Goal: Find specific page/section: Find specific page/section

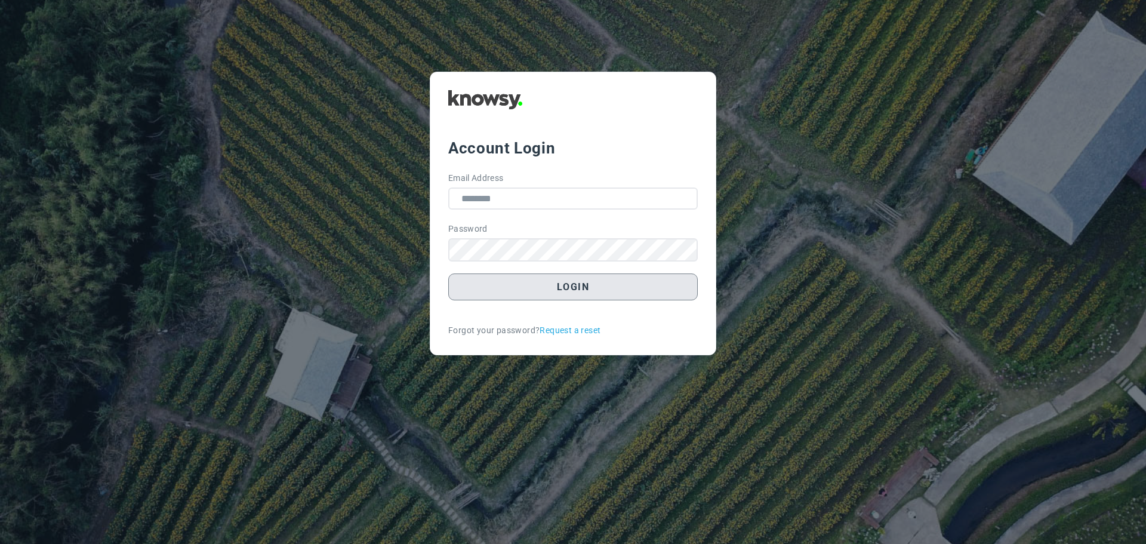
type input "**********"
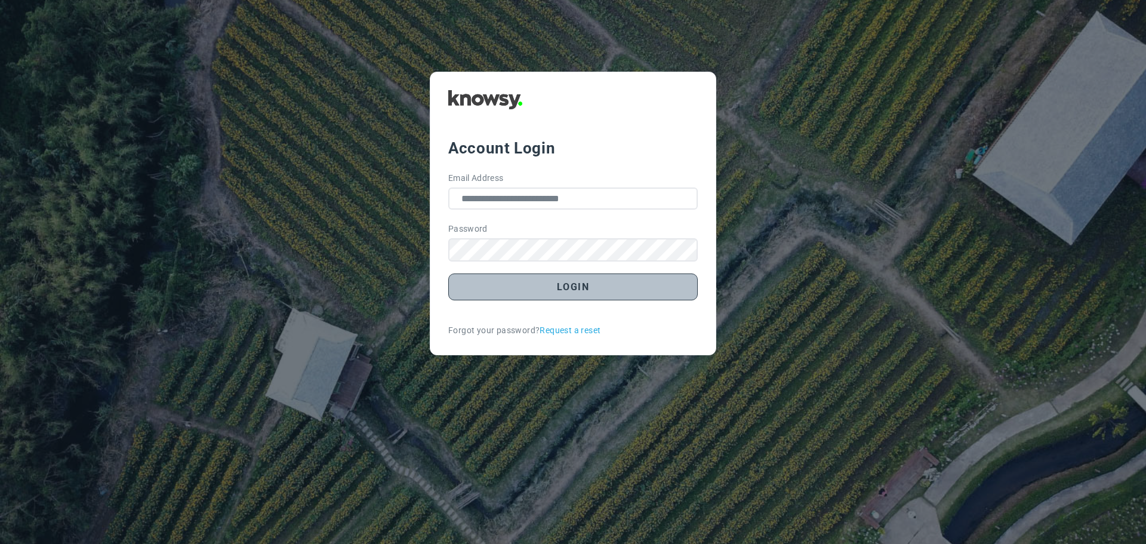
click at [587, 289] on button "Login" at bounding box center [572, 286] width 249 height 27
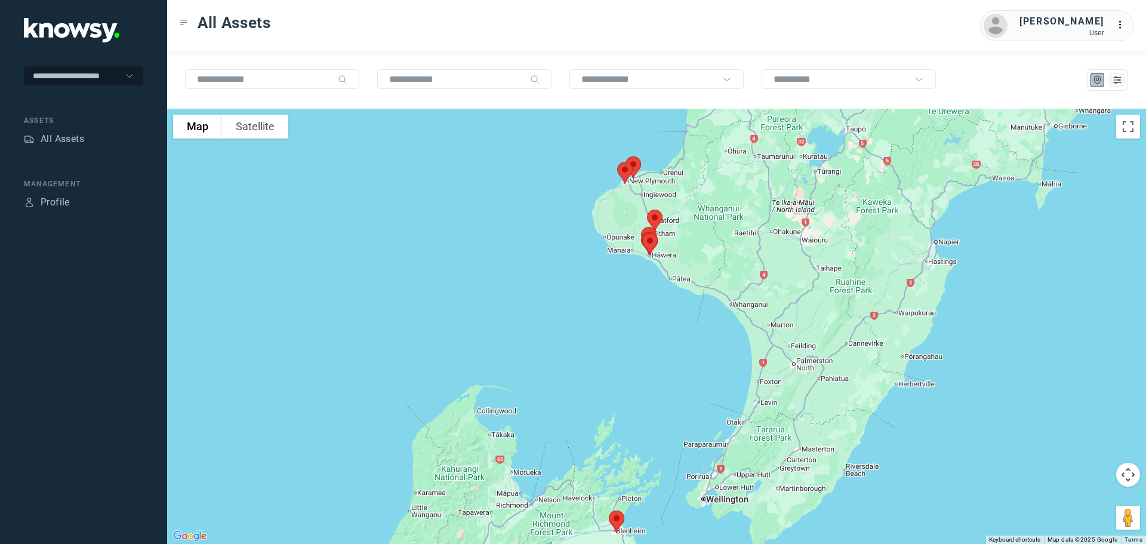
drag, startPoint x: 593, startPoint y: 275, endPoint x: 520, endPoint y: 378, distance: 126.8
click at [520, 378] on div at bounding box center [656, 326] width 979 height 435
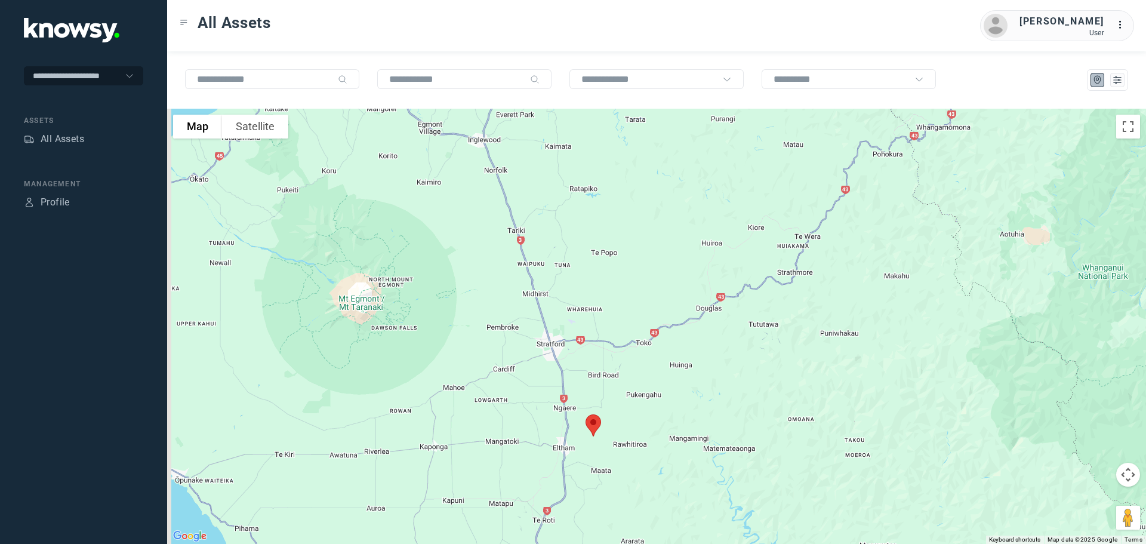
drag, startPoint x: 648, startPoint y: 329, endPoint x: 701, endPoint y: 341, distance: 54.6
click at [701, 341] on div at bounding box center [656, 326] width 979 height 435
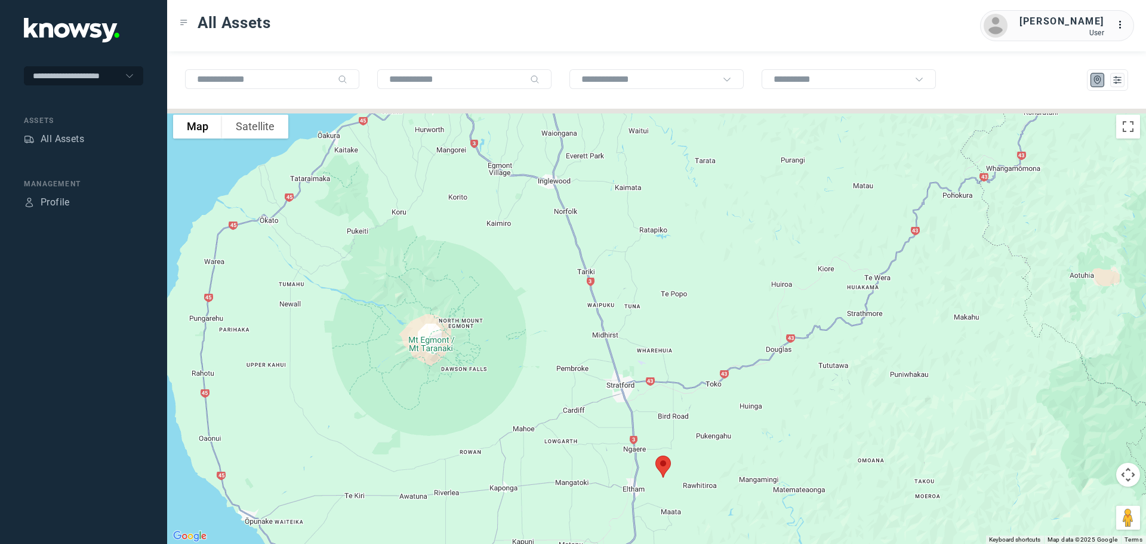
drag, startPoint x: 594, startPoint y: 252, endPoint x: 680, endPoint y: 394, distance: 165.5
click at [680, 394] on div at bounding box center [656, 326] width 979 height 435
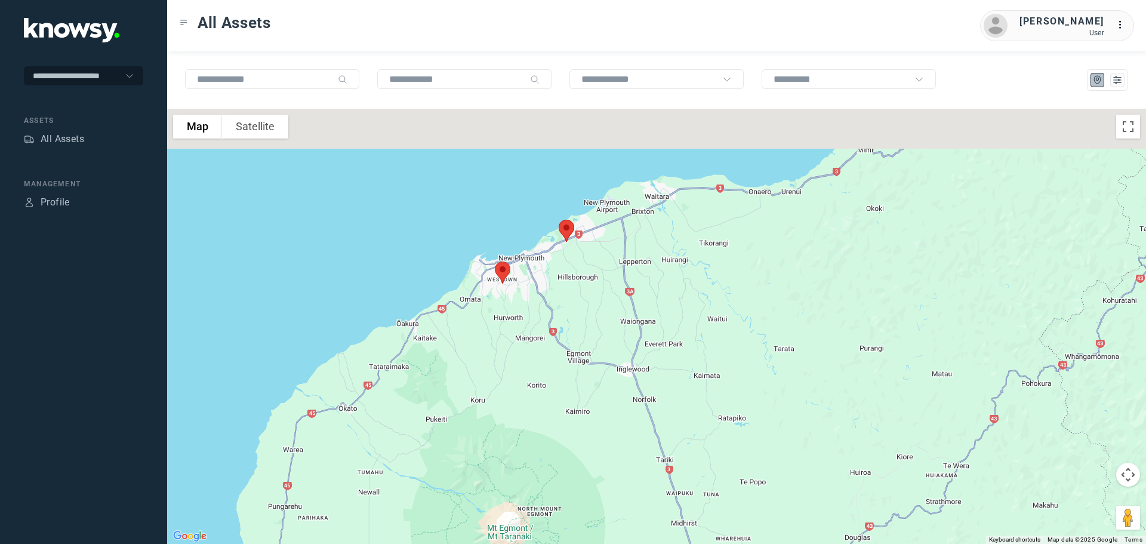
click at [533, 323] on div at bounding box center [656, 326] width 979 height 435
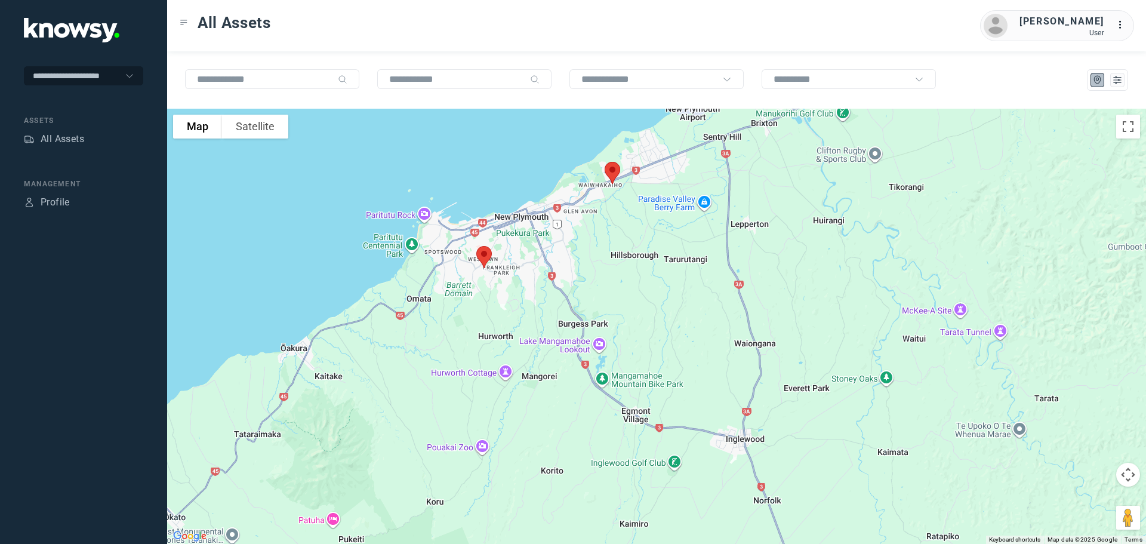
click at [614, 168] on img at bounding box center [612, 173] width 25 height 32
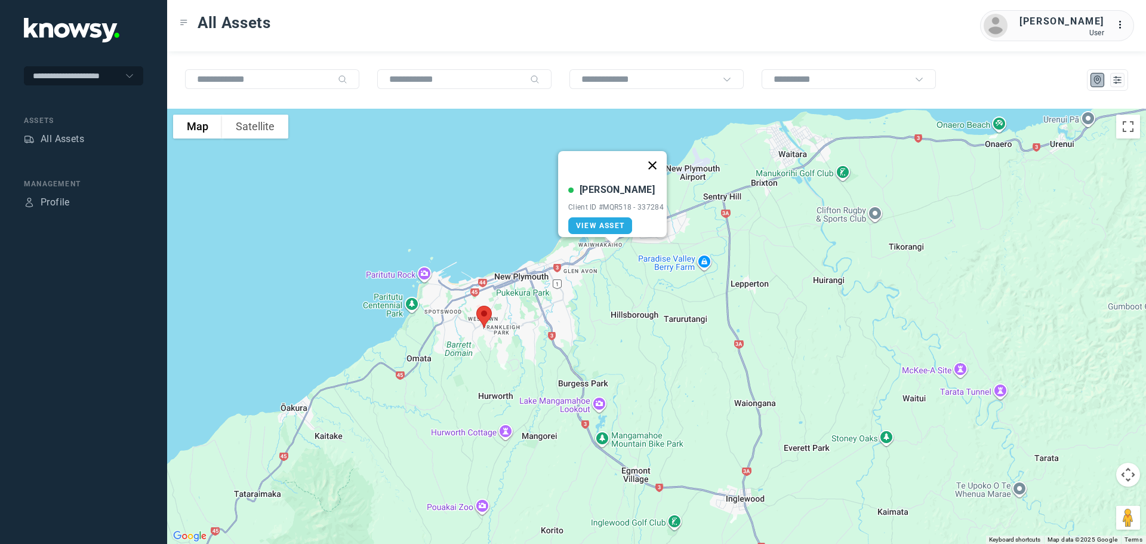
click at [659, 156] on button "Close" at bounding box center [652, 165] width 29 height 29
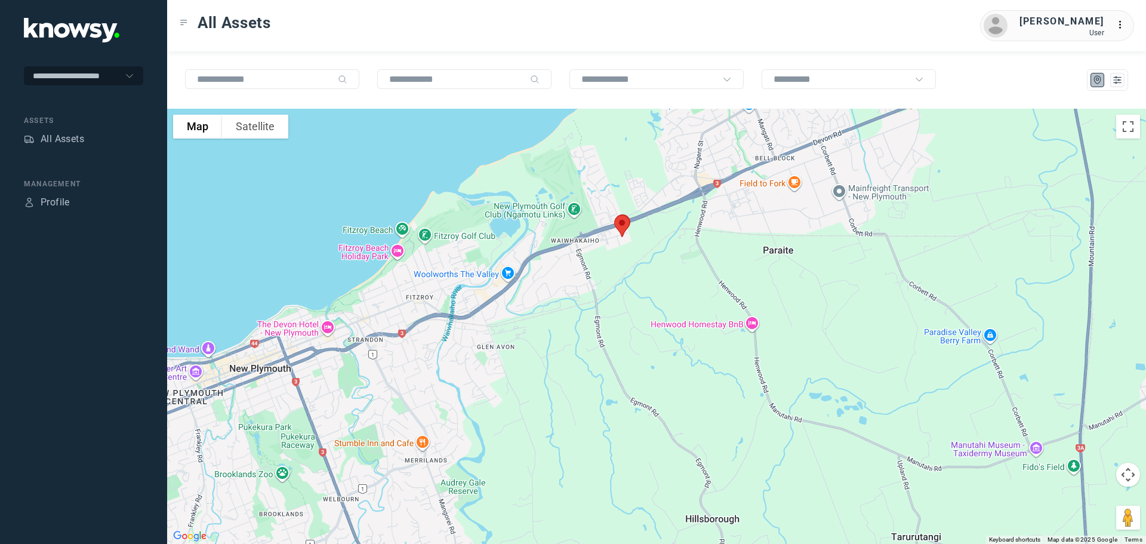
drag, startPoint x: 655, startPoint y: 131, endPoint x: 641, endPoint y: 259, distance: 128.4
click at [641, 259] on div at bounding box center [656, 326] width 979 height 435
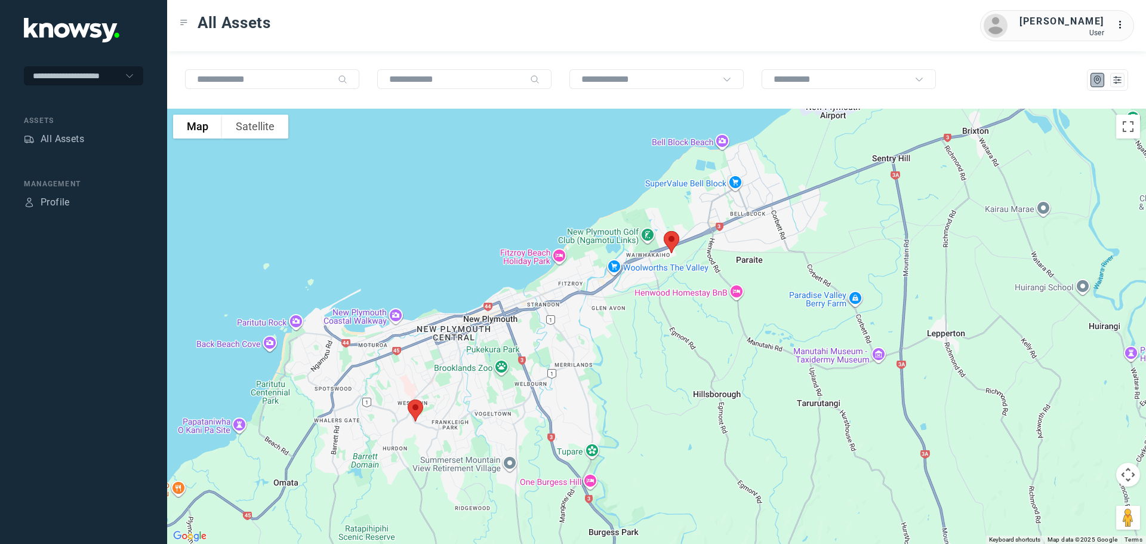
drag, startPoint x: 424, startPoint y: 412, endPoint x: 576, endPoint y: 341, distance: 167.7
click at [576, 341] on div at bounding box center [656, 326] width 979 height 435
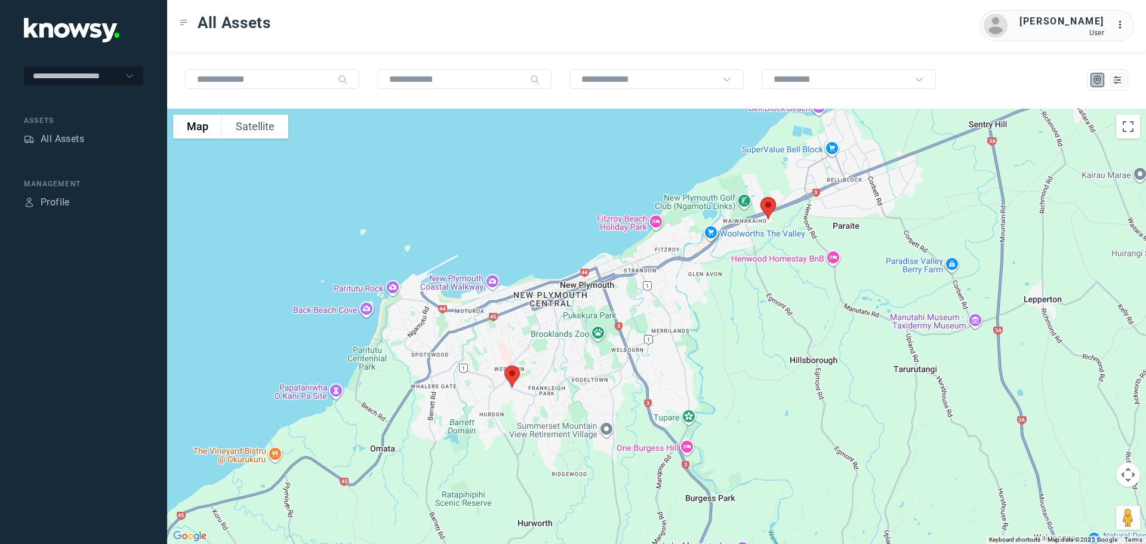
click at [511, 375] on img at bounding box center [511, 376] width 25 height 32
click at [566, 295] on button "Close" at bounding box center [552, 309] width 29 height 29
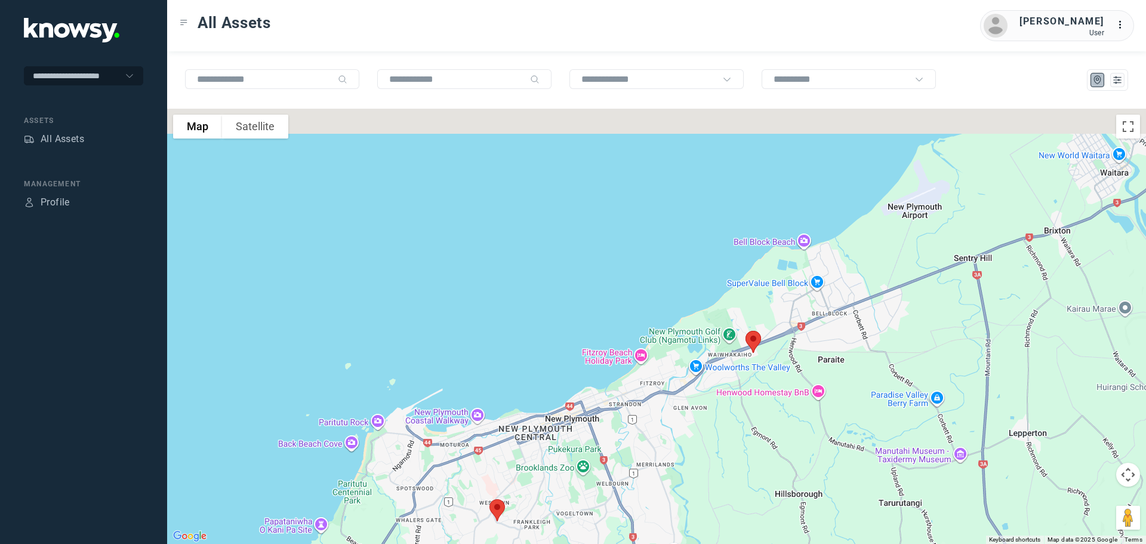
drag, startPoint x: 772, startPoint y: 255, endPoint x: 757, endPoint y: 381, distance: 126.9
click at [757, 381] on div at bounding box center [656, 326] width 979 height 435
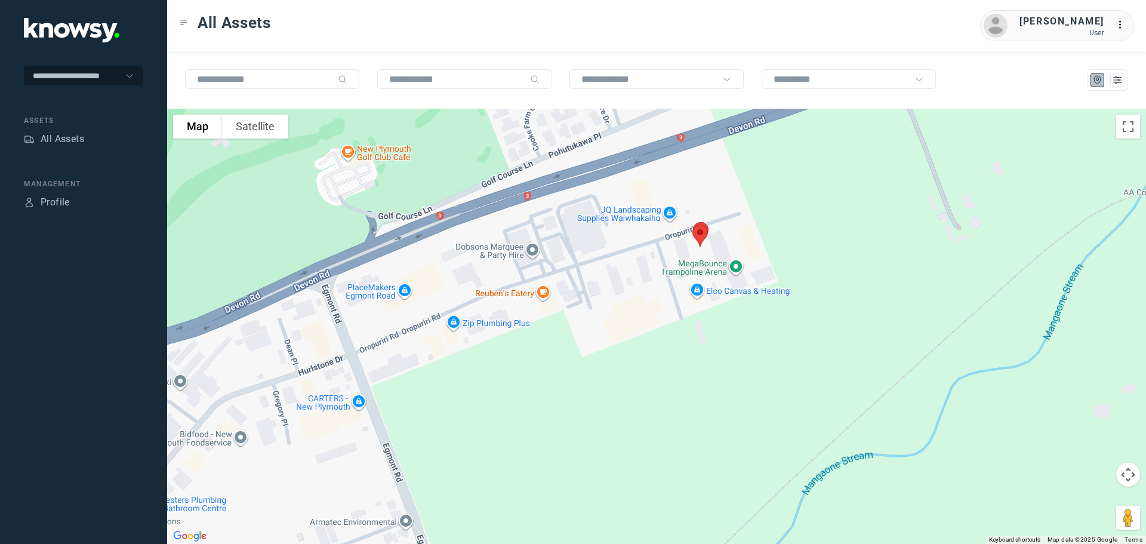
drag, startPoint x: 664, startPoint y: 347, endPoint x: 662, endPoint y: 364, distance: 16.9
click at [662, 364] on div at bounding box center [656, 326] width 979 height 435
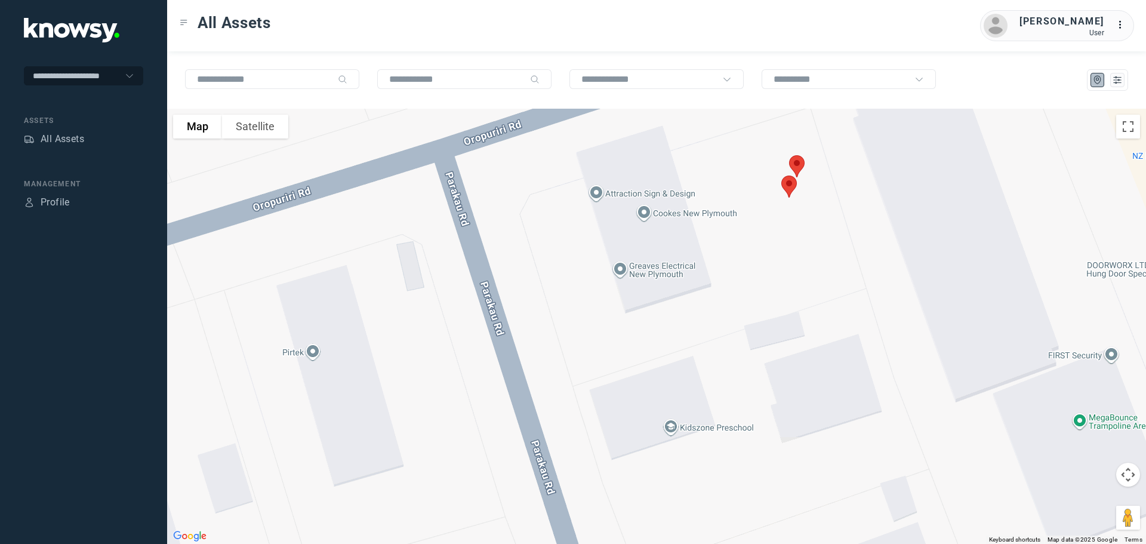
drag, startPoint x: 794, startPoint y: 254, endPoint x: 672, endPoint y: 257, distance: 122.4
click at [674, 257] on div at bounding box center [656, 326] width 979 height 435
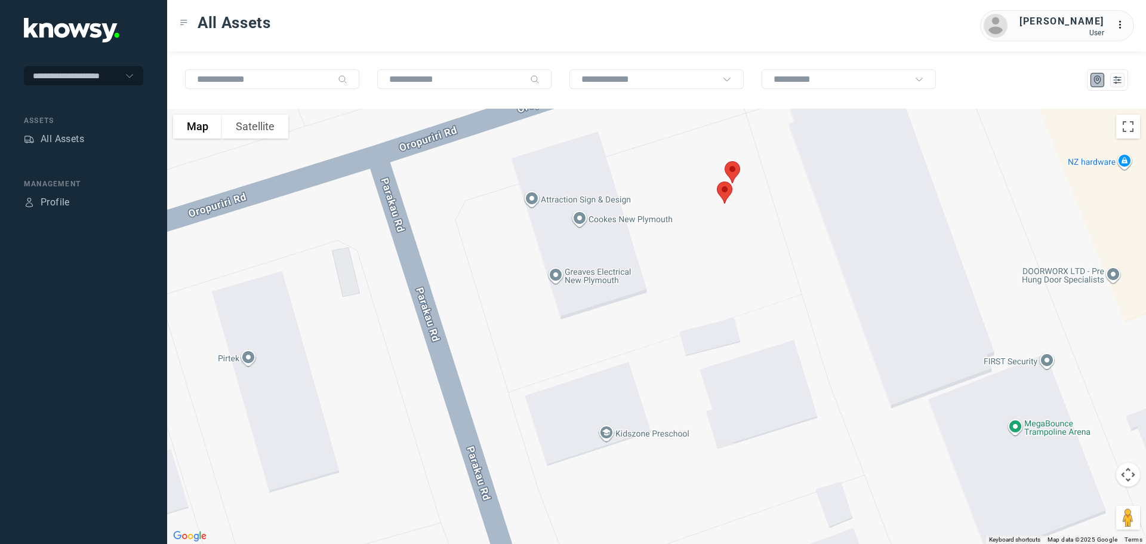
click at [734, 172] on img at bounding box center [732, 172] width 25 height 32
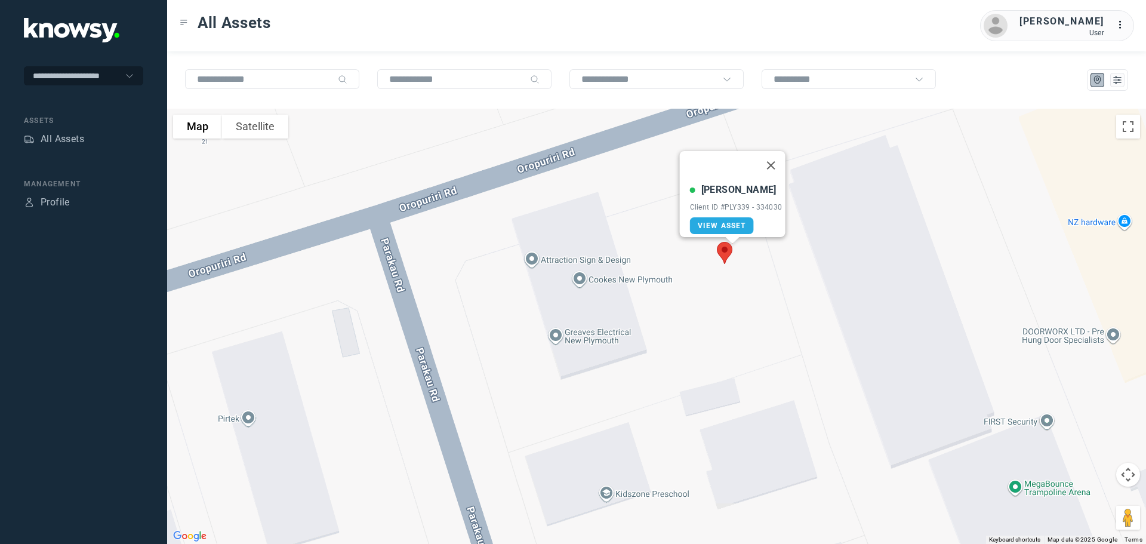
click at [721, 250] on img at bounding box center [724, 253] width 25 height 32
click at [771, 174] on button "Close" at bounding box center [764, 185] width 29 height 29
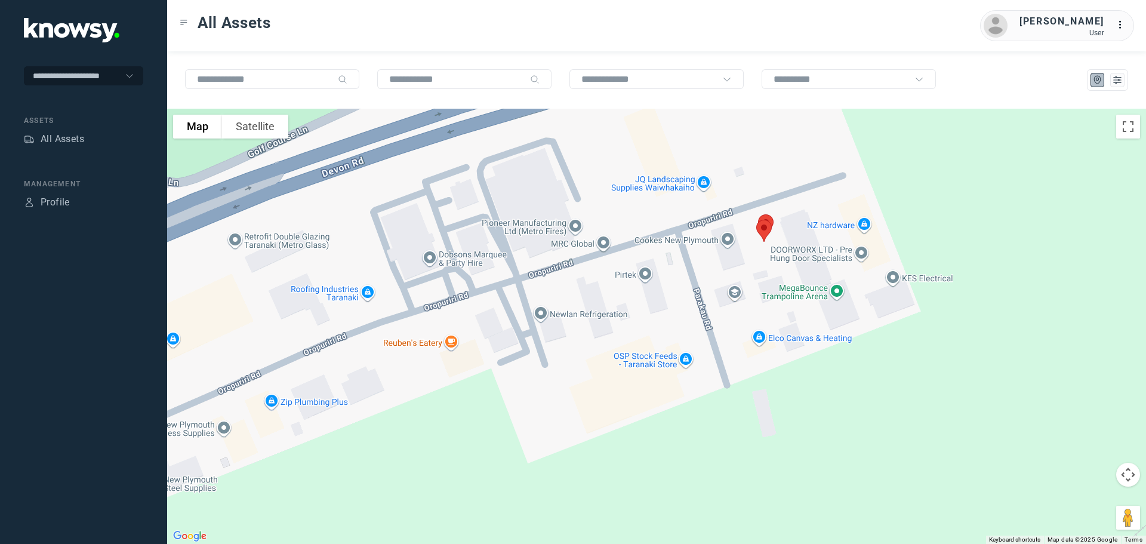
drag, startPoint x: 462, startPoint y: 255, endPoint x: 593, endPoint y: 224, distance: 134.3
click at [593, 224] on div at bounding box center [656, 326] width 979 height 435
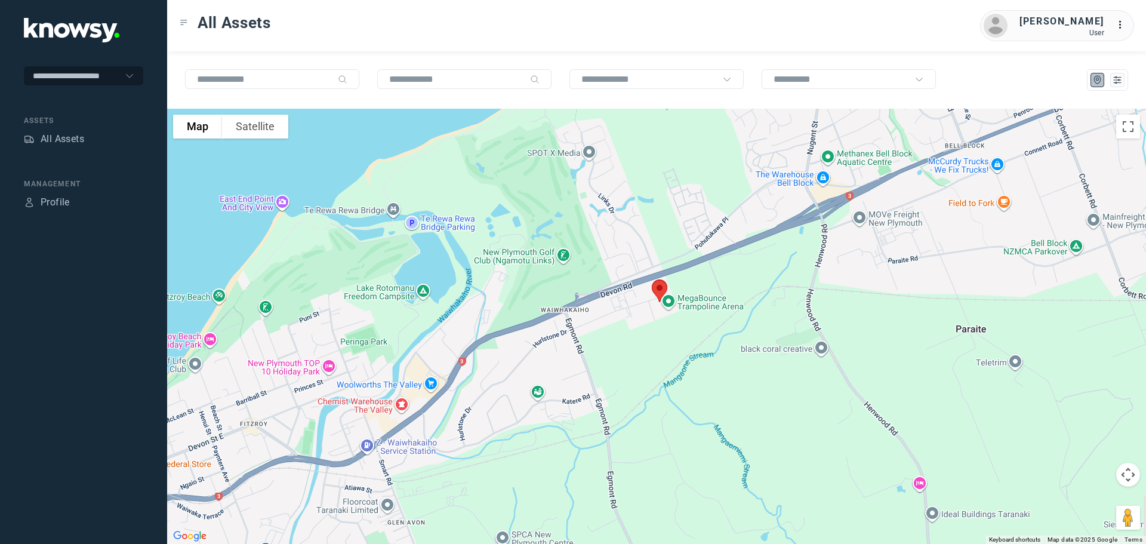
drag, startPoint x: 540, startPoint y: 324, endPoint x: 605, endPoint y: 273, distance: 82.9
click at [605, 273] on div at bounding box center [656, 326] width 979 height 435
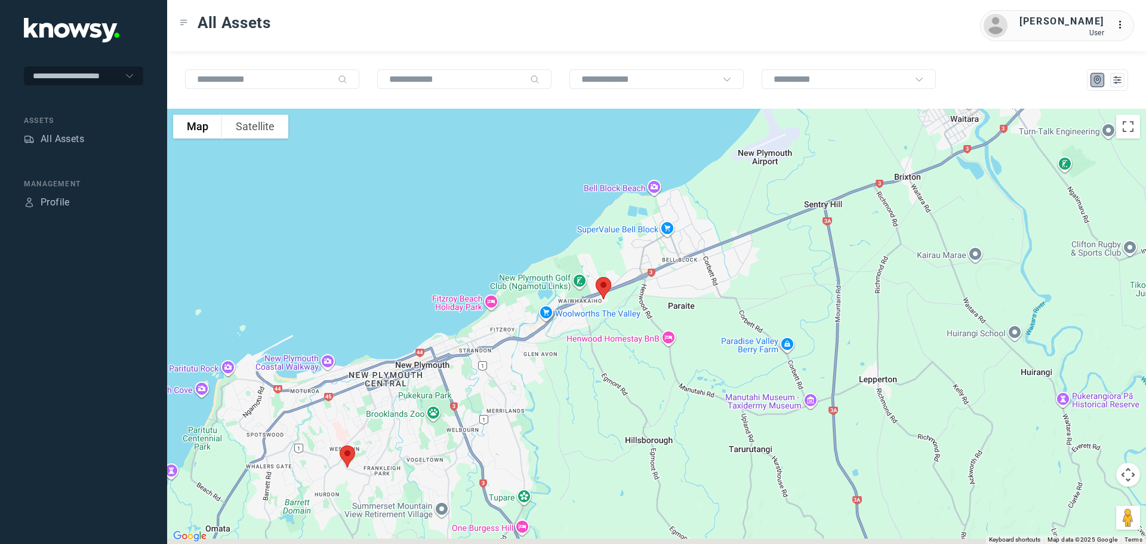
drag, startPoint x: 490, startPoint y: 381, endPoint x: 615, endPoint y: 275, distance: 164.3
click at [615, 275] on div at bounding box center [656, 326] width 979 height 435
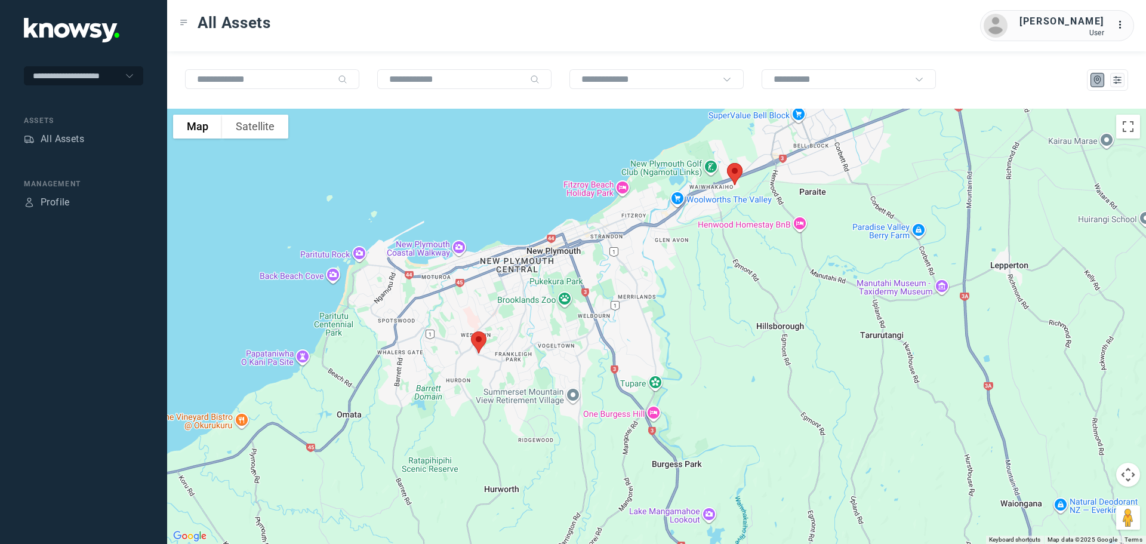
drag, startPoint x: 555, startPoint y: 332, endPoint x: 573, endPoint y: 307, distance: 30.7
click at [573, 307] on div at bounding box center [656, 326] width 979 height 435
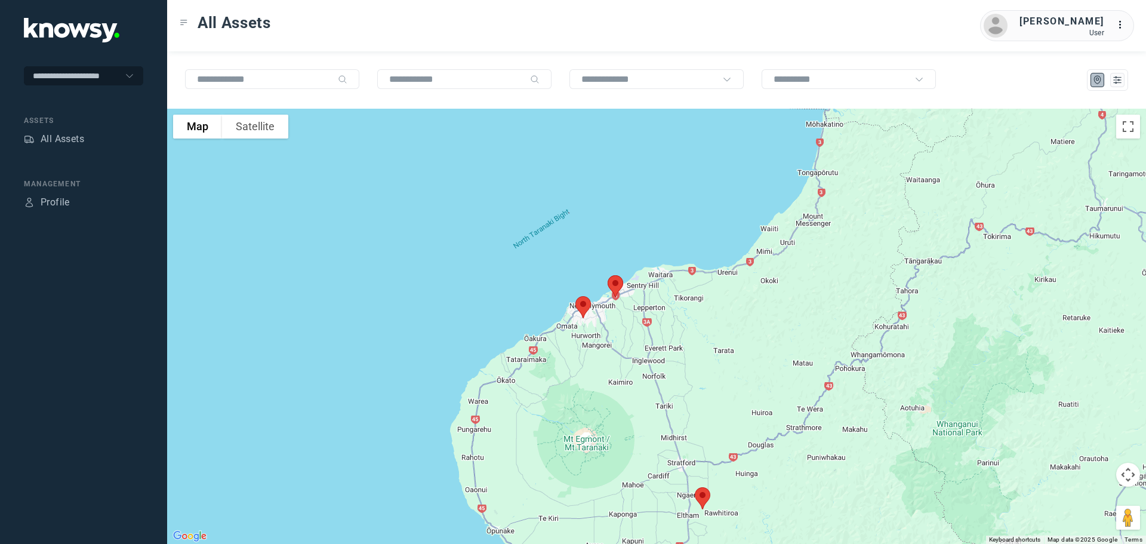
drag, startPoint x: 664, startPoint y: 449, endPoint x: 646, endPoint y: 312, distance: 138.4
click at [650, 321] on div at bounding box center [656, 326] width 979 height 435
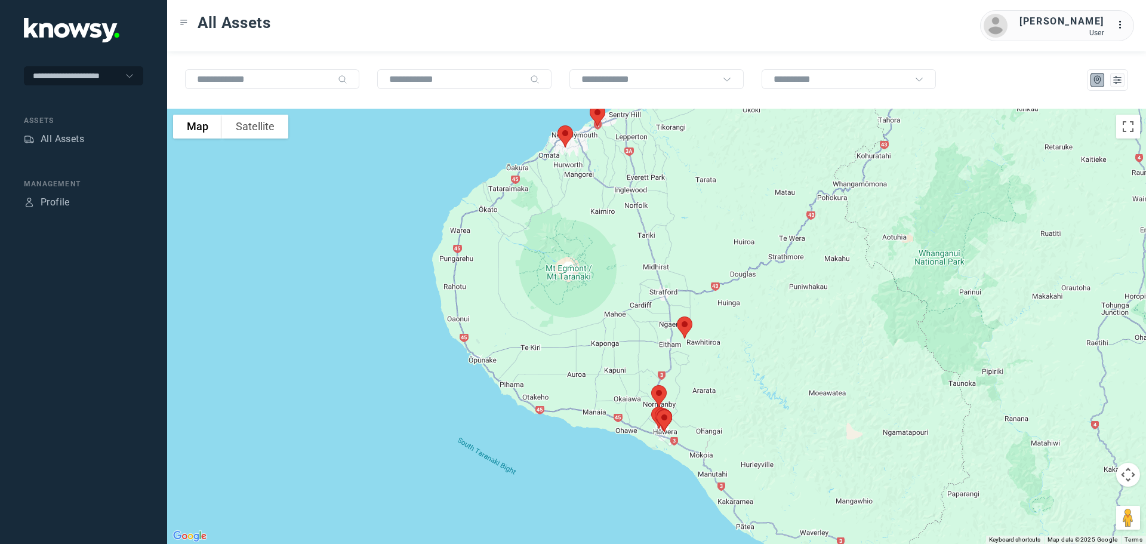
drag, startPoint x: 667, startPoint y: 387, endPoint x: 664, endPoint y: 343, distance: 44.3
click at [664, 380] on img at bounding box center [658, 396] width 25 height 32
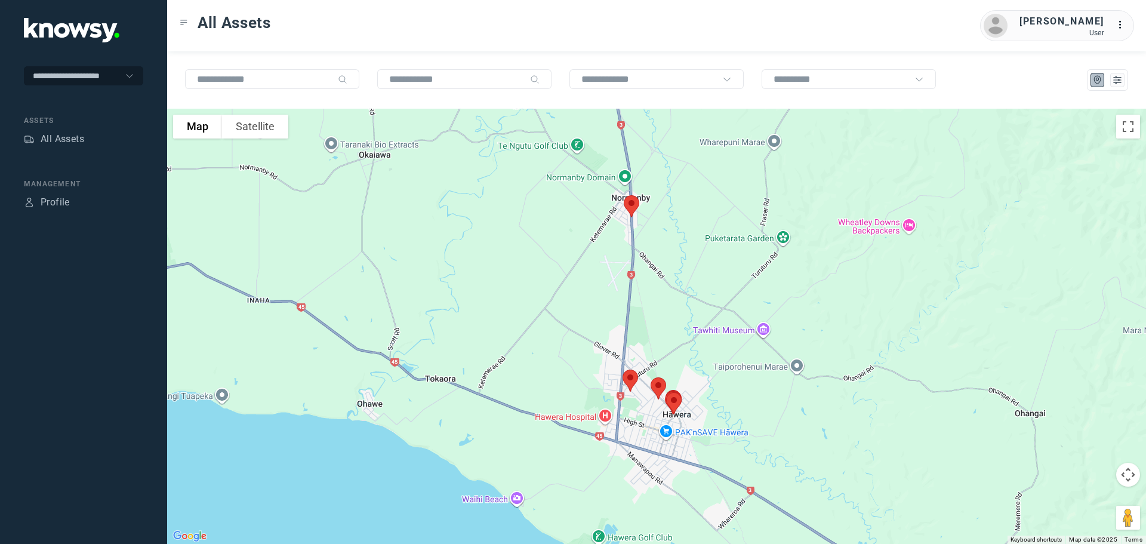
drag, startPoint x: 627, startPoint y: 260, endPoint x: 652, endPoint y: 359, distance: 102.2
click at [652, 359] on div at bounding box center [656, 326] width 979 height 435
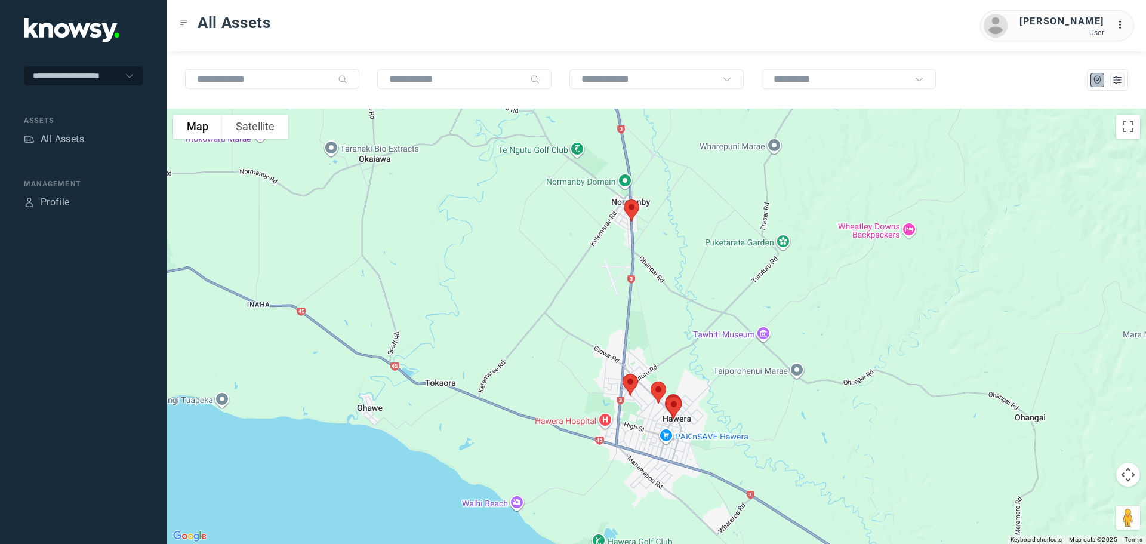
click at [633, 209] on img at bounding box center [631, 211] width 25 height 32
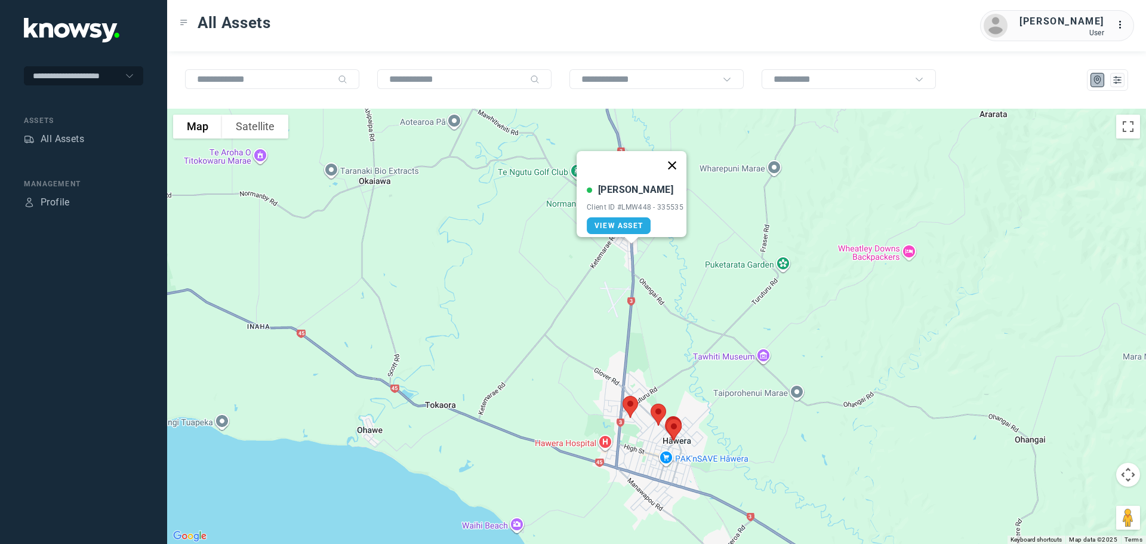
click at [676, 159] on button "Close" at bounding box center [672, 165] width 29 height 29
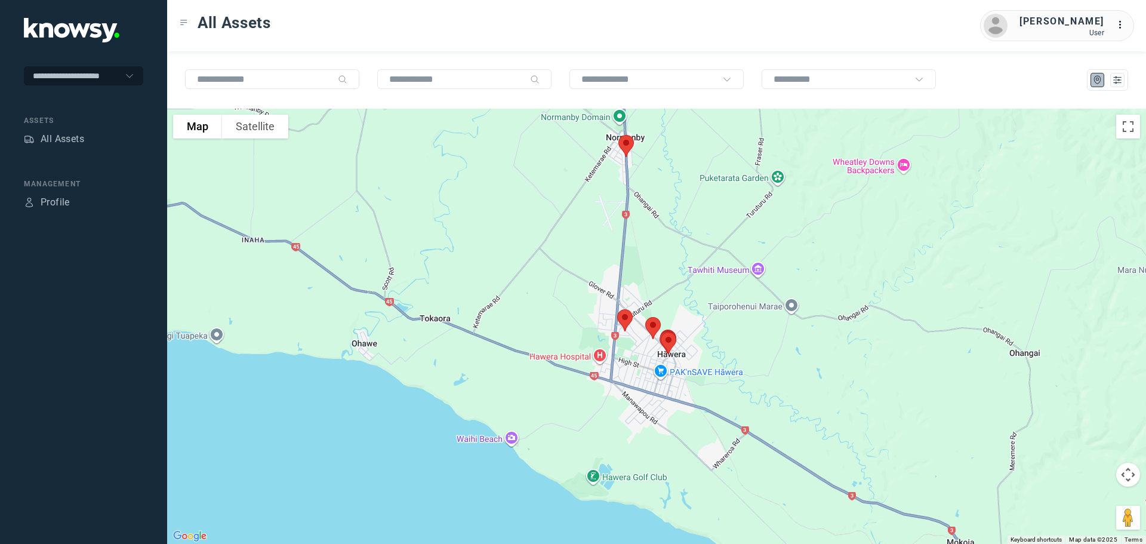
drag, startPoint x: 668, startPoint y: 324, endPoint x: 663, endPoint y: 237, distance: 87.3
click at [663, 237] on div at bounding box center [656, 326] width 979 height 435
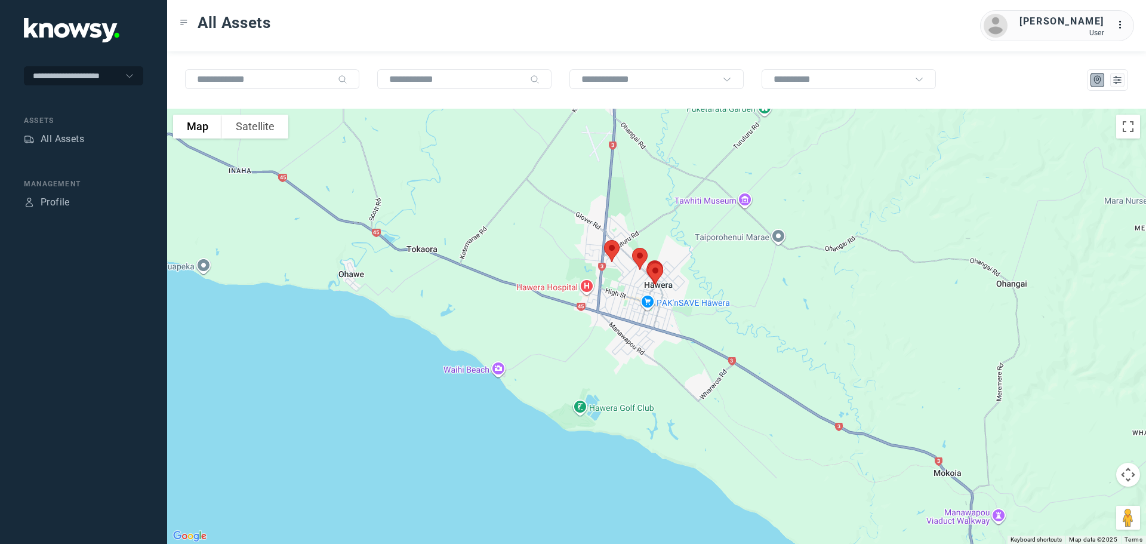
drag, startPoint x: 698, startPoint y: 294, endPoint x: 682, endPoint y: 235, distance: 61.4
click at [682, 235] on div at bounding box center [656, 326] width 979 height 435
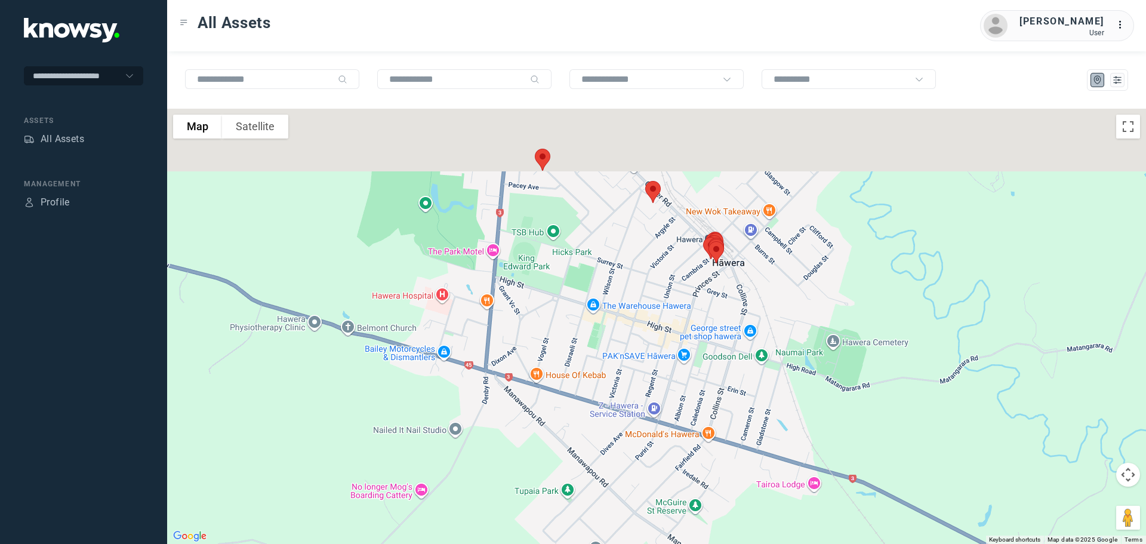
drag, startPoint x: 641, startPoint y: 235, endPoint x: 744, endPoint y: 365, distance: 166.1
click at [759, 357] on div at bounding box center [656, 326] width 979 height 435
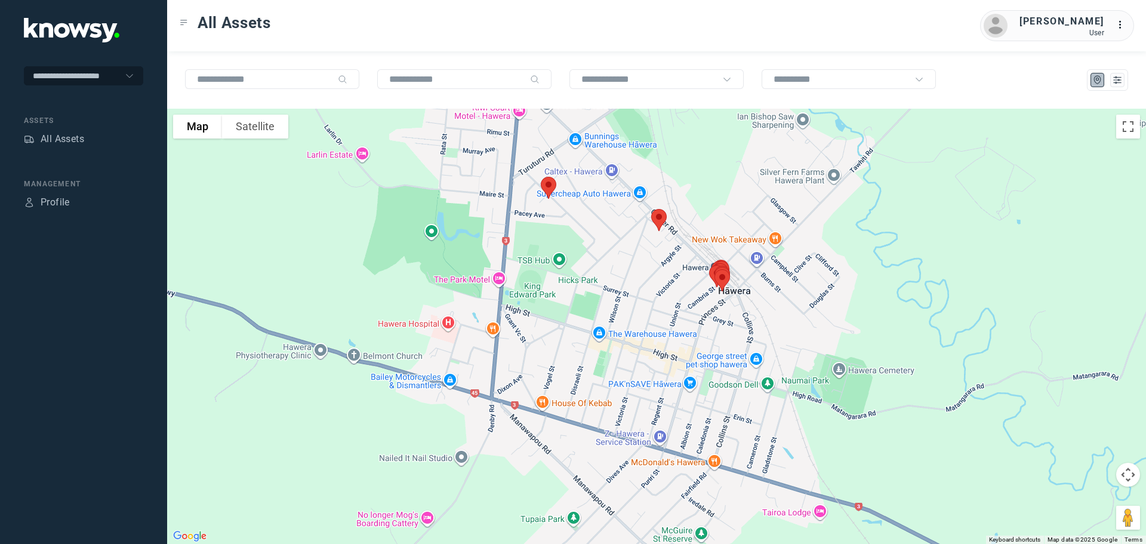
click at [548, 182] on img at bounding box center [548, 188] width 25 height 32
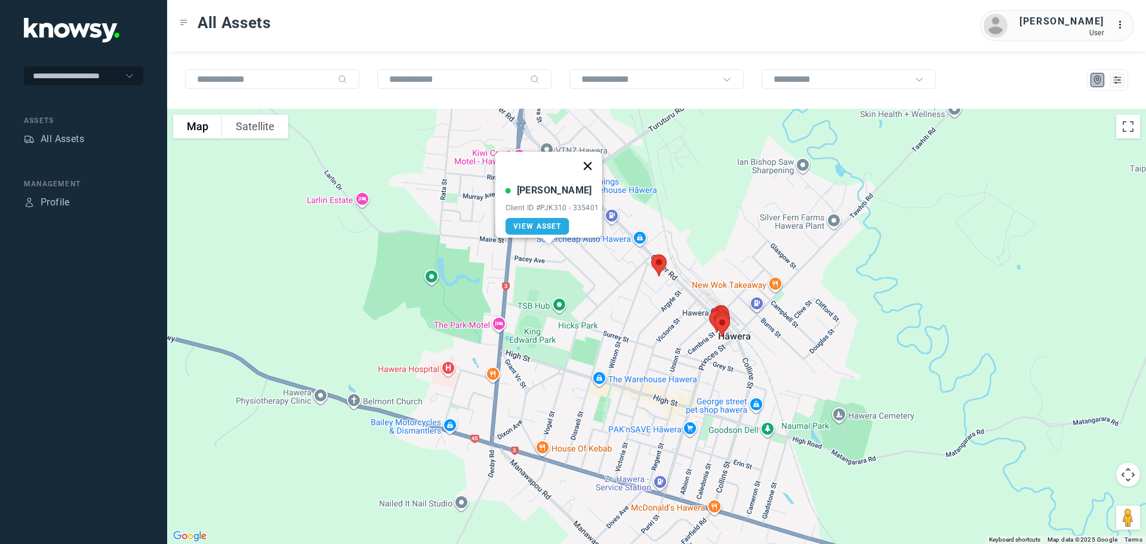
click at [588, 159] on button "Close" at bounding box center [587, 166] width 29 height 29
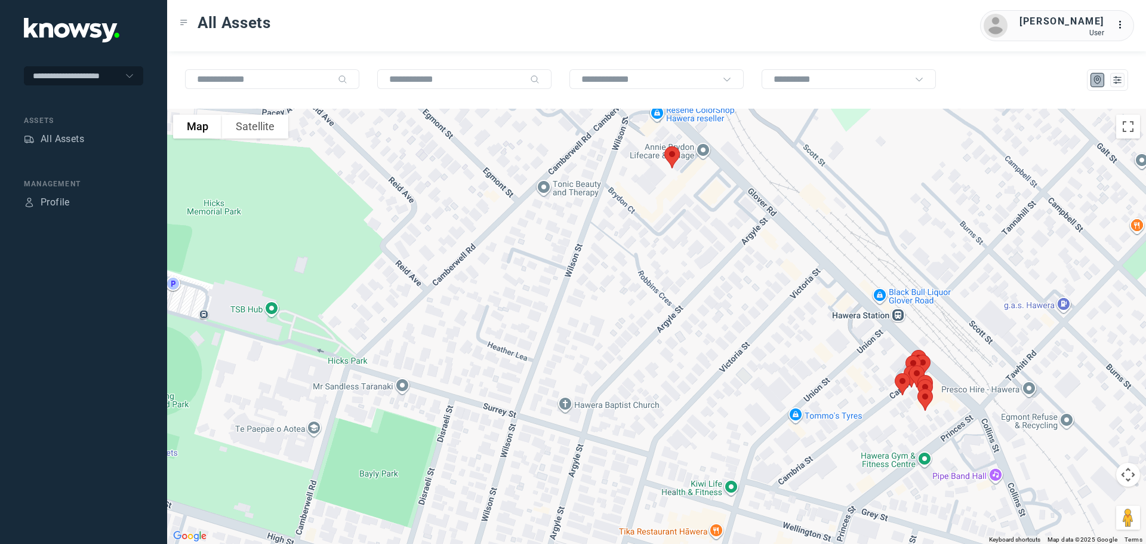
drag, startPoint x: 660, startPoint y: 223, endPoint x: 580, endPoint y: 302, distance: 112.2
click at [580, 302] on div "To navigate, press the arrow keys." at bounding box center [656, 326] width 979 height 435
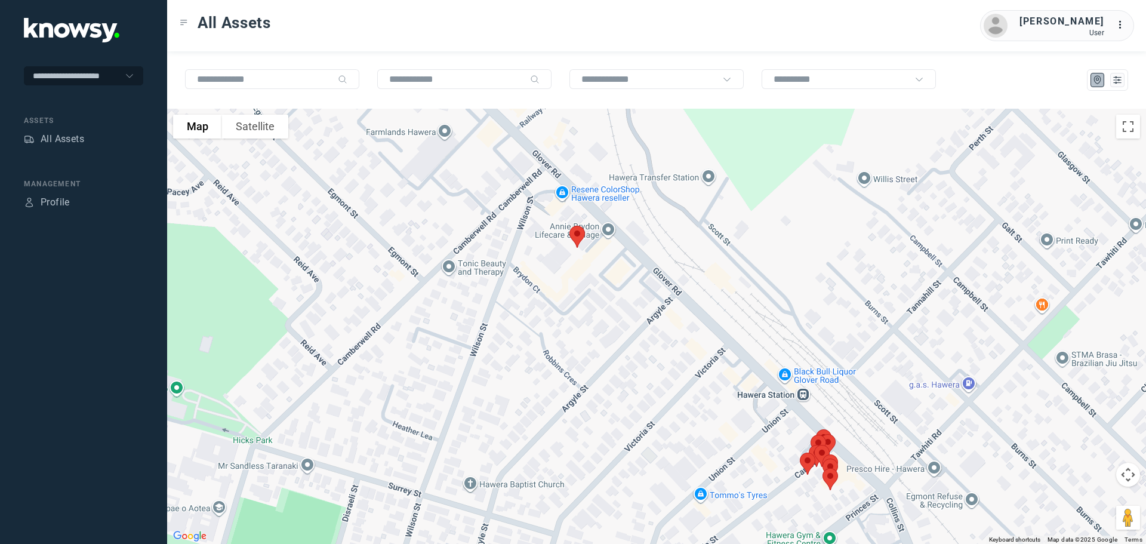
click at [579, 238] on img at bounding box center [577, 237] width 25 height 32
drag, startPoint x: 588, startPoint y: 187, endPoint x: 560, endPoint y: 254, distance: 72.5
click at [560, 254] on div "[PERSON_NAME] Client ID #PLY311 - 336073 View Asset" at bounding box center [656, 326] width 979 height 435
click at [623, 161] on button "Close" at bounding box center [615, 169] width 29 height 29
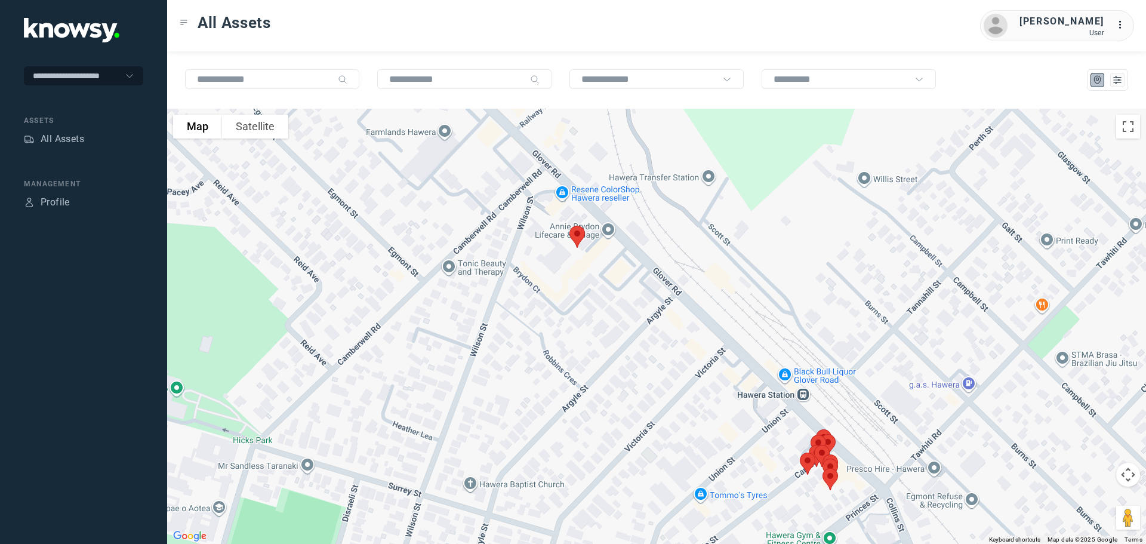
click at [576, 234] on img at bounding box center [577, 237] width 25 height 32
click at [562, 226] on span "View Asset" at bounding box center [566, 230] width 48 height 8
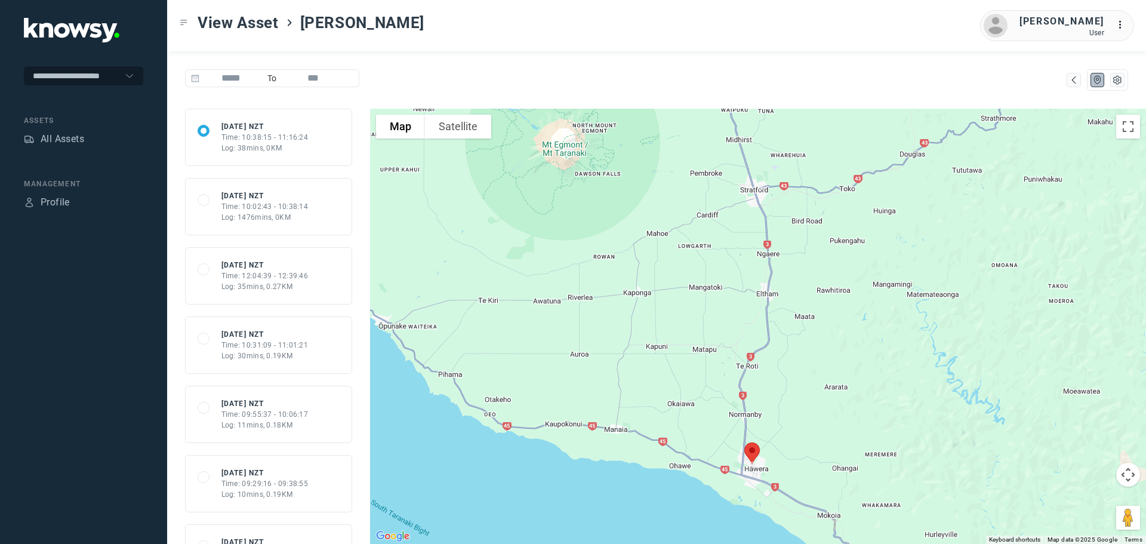
click at [750, 453] on img at bounding box center [751, 453] width 25 height 32
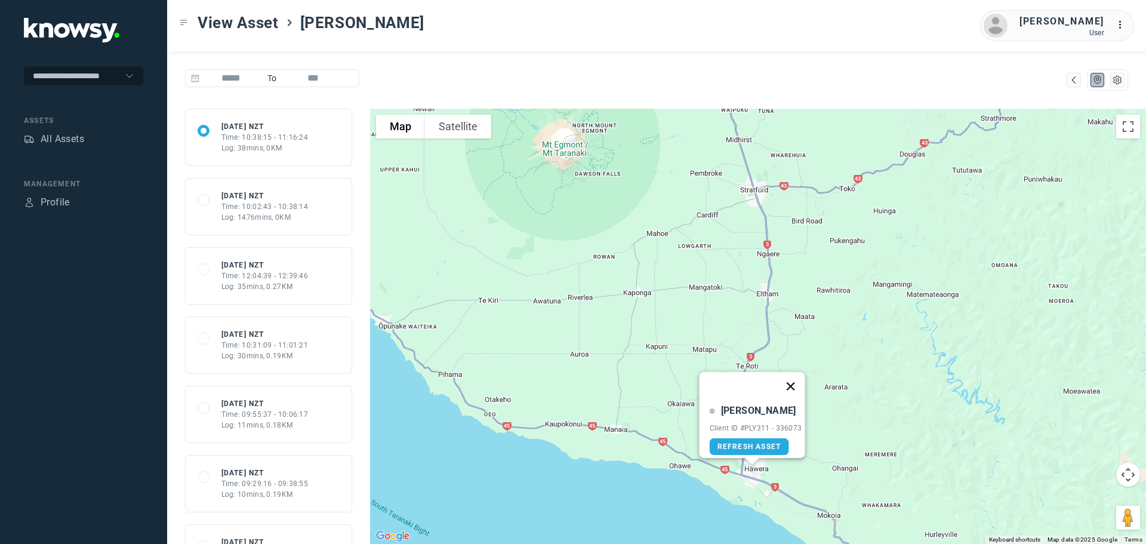
click at [792, 378] on button "Close" at bounding box center [790, 386] width 29 height 29
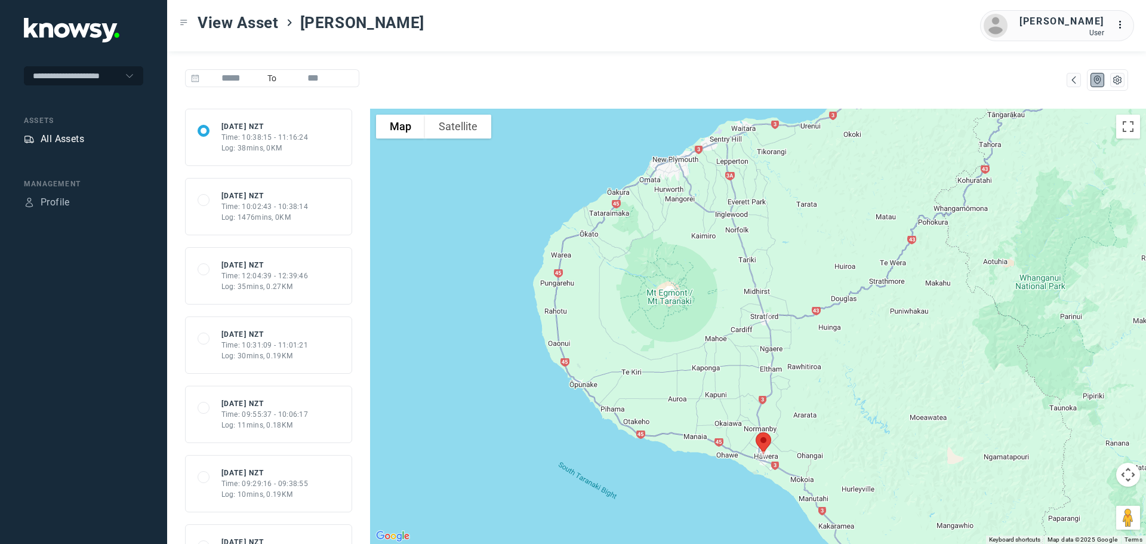
click at [50, 137] on div "All Assets" at bounding box center [63, 139] width 44 height 14
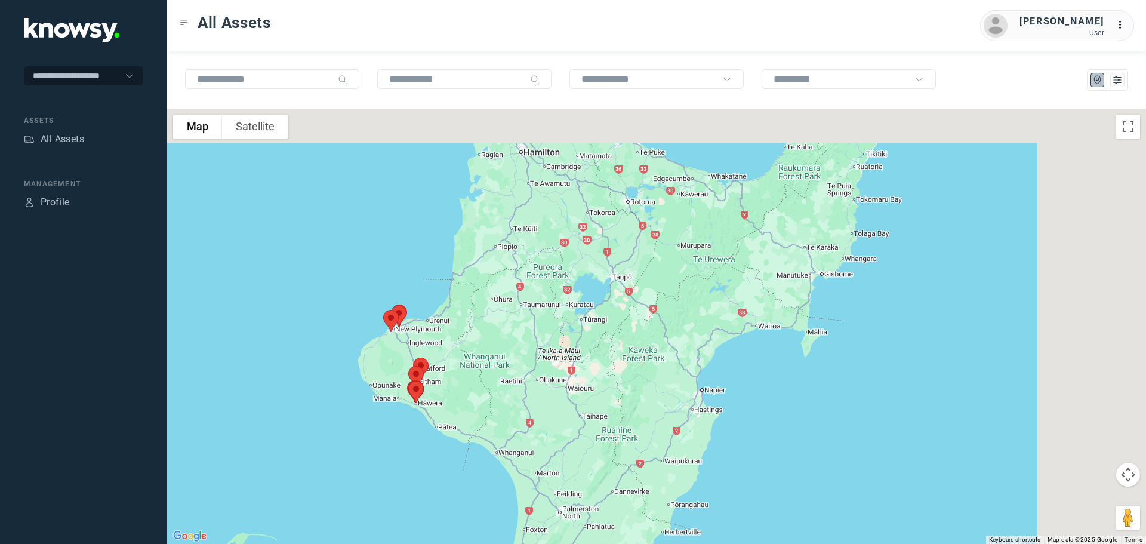
drag, startPoint x: 714, startPoint y: 220, endPoint x: 467, endPoint y: 391, distance: 301.1
click at [467, 391] on div at bounding box center [656, 326] width 979 height 435
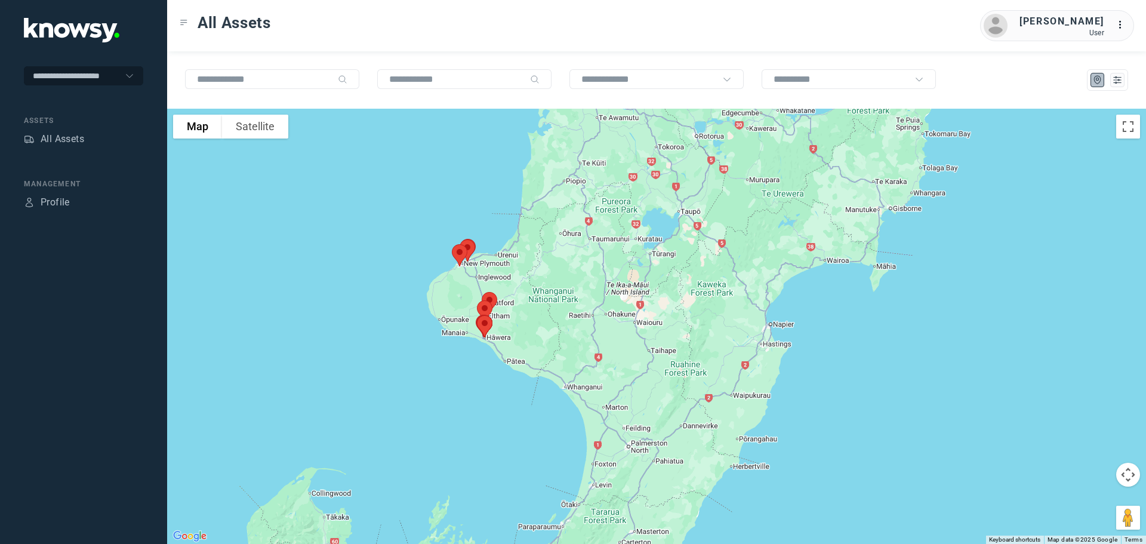
drag, startPoint x: 375, startPoint y: 438, endPoint x: 544, endPoint y: 301, distance: 217.6
click at [544, 301] on div at bounding box center [656, 326] width 979 height 435
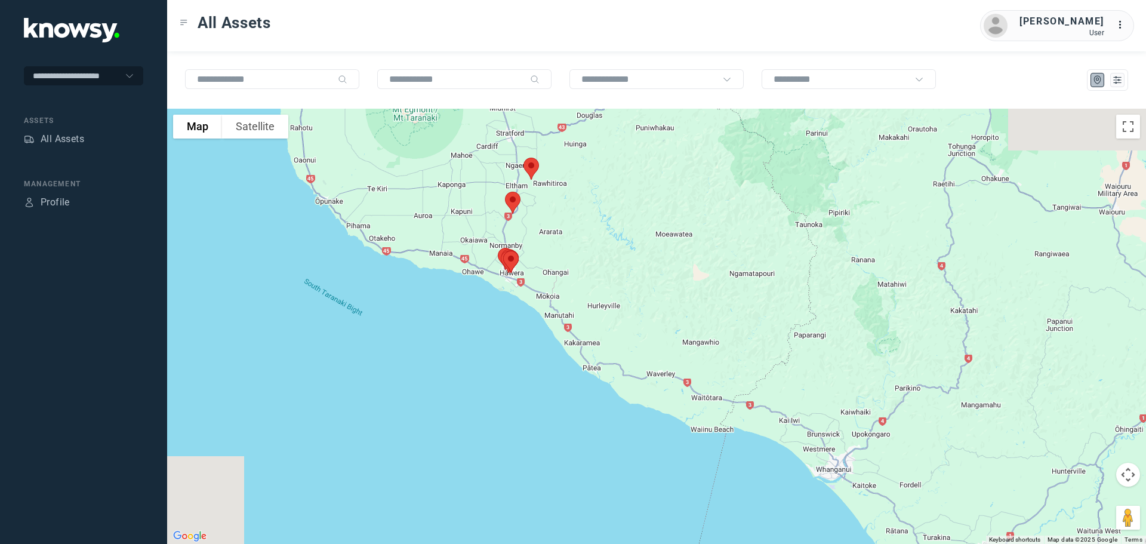
drag, startPoint x: 393, startPoint y: 229, endPoint x: 579, endPoint y: 328, distance: 210.1
click at [582, 324] on div at bounding box center [656, 326] width 979 height 435
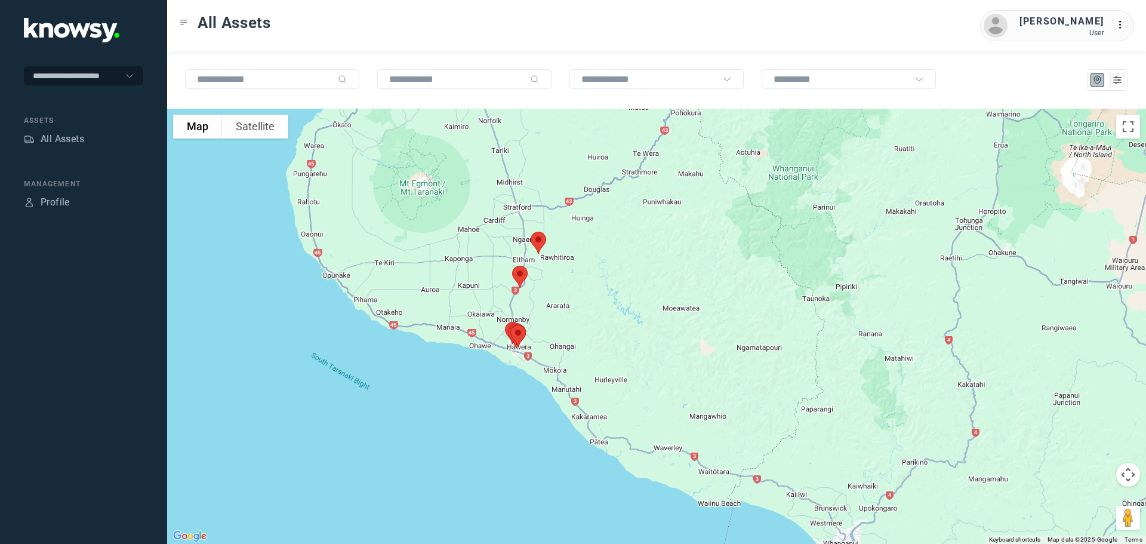
drag, startPoint x: 573, startPoint y: 270, endPoint x: 581, endPoint y: 350, distance: 80.4
click at [581, 350] on div at bounding box center [656, 326] width 979 height 435
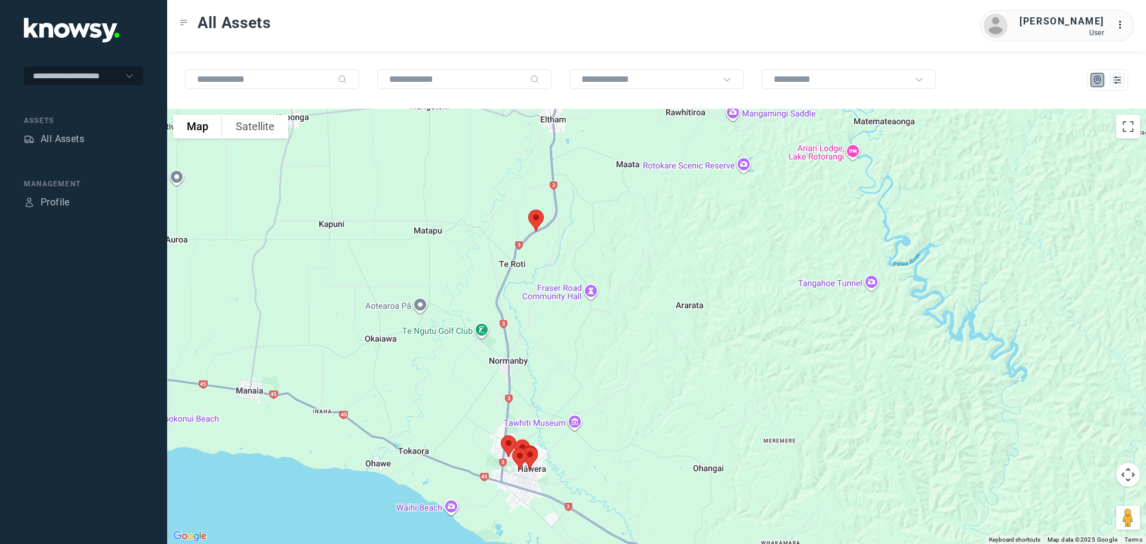
drag, startPoint x: 391, startPoint y: 282, endPoint x: 584, endPoint y: 280, distance: 192.8
click at [584, 280] on div at bounding box center [656, 326] width 979 height 435
click at [536, 215] on img at bounding box center [535, 221] width 25 height 32
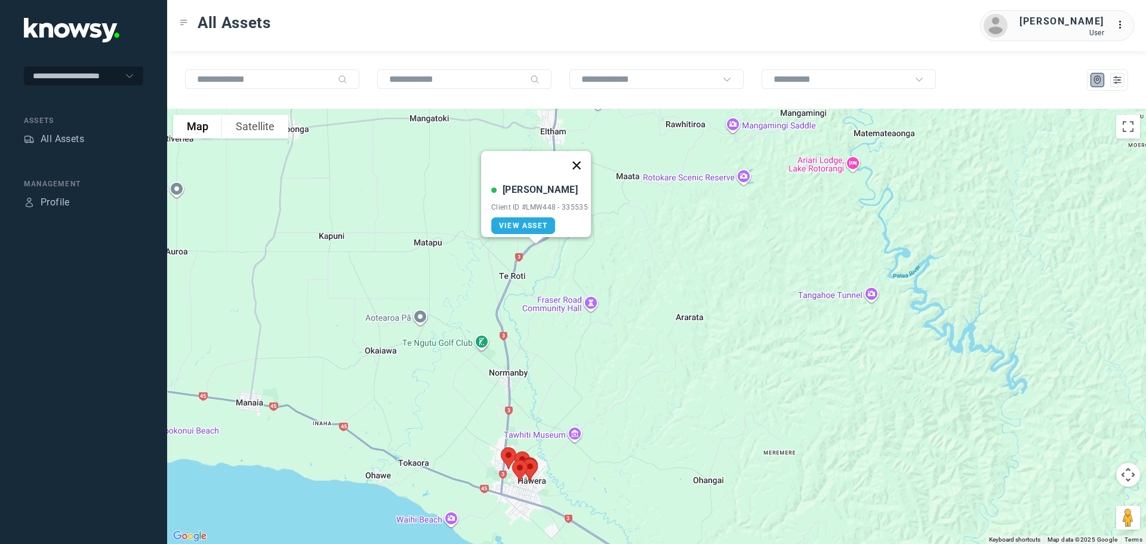
click at [585, 157] on button "Close" at bounding box center [576, 165] width 29 height 29
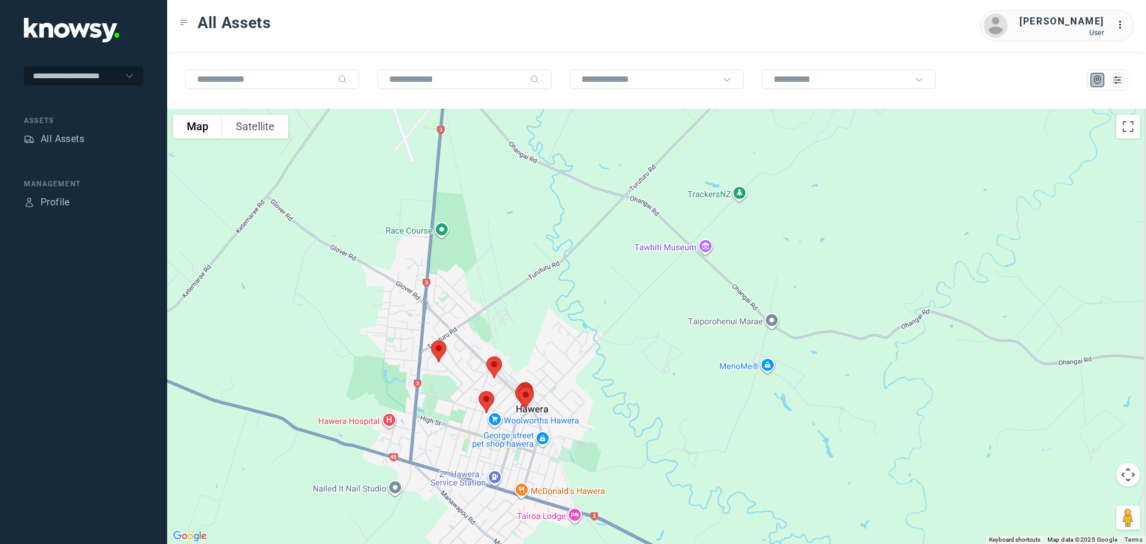
drag, startPoint x: 554, startPoint y: 437, endPoint x: 544, endPoint y: 317, distance: 120.4
click at [544, 317] on div at bounding box center [656, 326] width 979 height 435
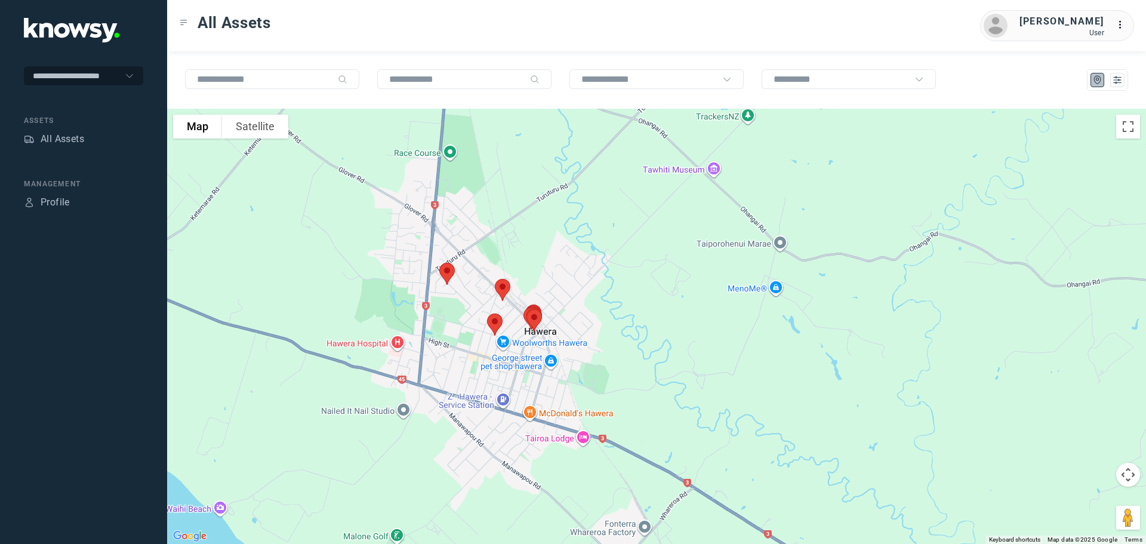
drag, startPoint x: 557, startPoint y: 397, endPoint x: 567, endPoint y: 329, distance: 68.2
click at [567, 331] on div at bounding box center [656, 326] width 979 height 435
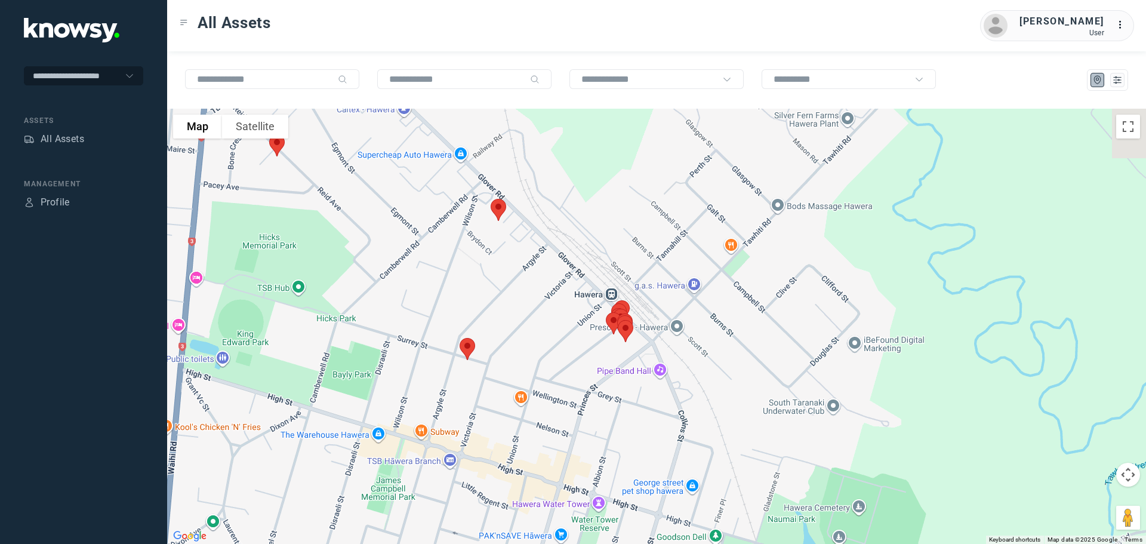
drag, startPoint x: 417, startPoint y: 218, endPoint x: 518, endPoint y: 319, distance: 143.1
click at [518, 319] on div at bounding box center [656, 326] width 979 height 435
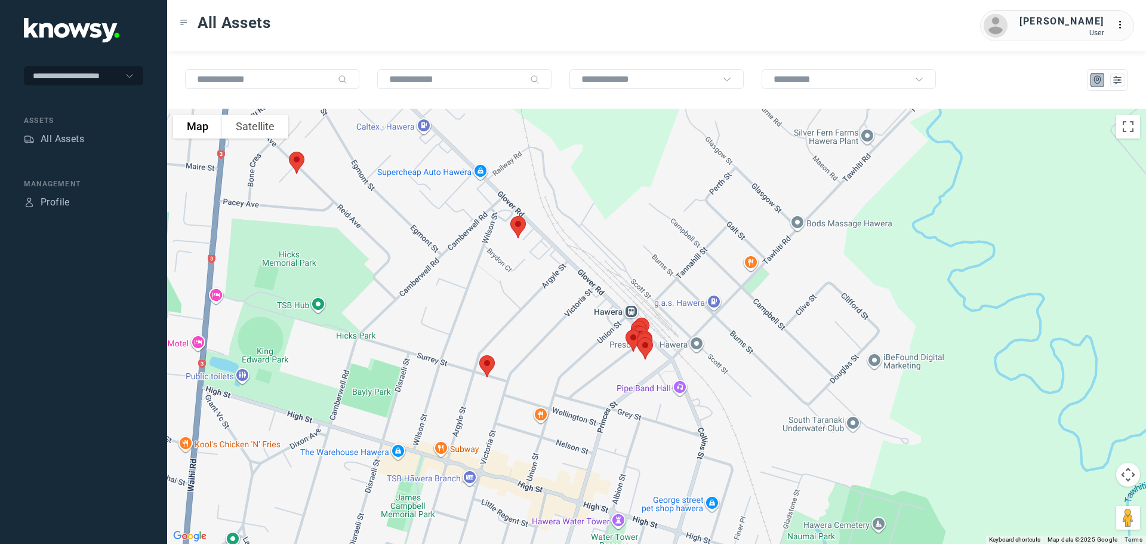
drag, startPoint x: 458, startPoint y: 241, endPoint x: 508, endPoint y: 294, distance: 73.0
click at [508, 294] on div at bounding box center [656, 326] width 979 height 435
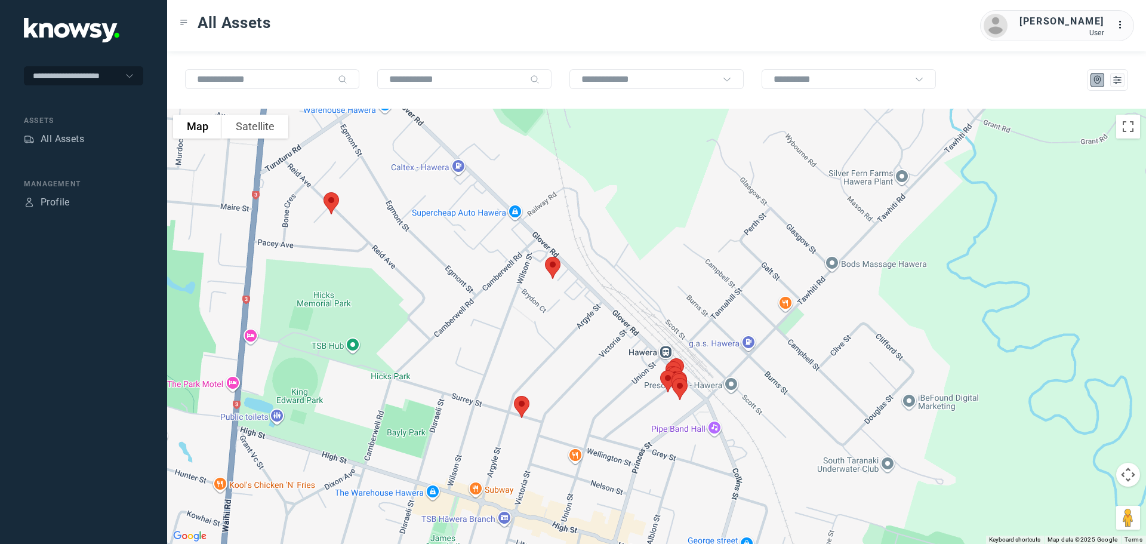
click at [551, 263] on img at bounding box center [552, 268] width 25 height 32
click at [596, 190] on button "Close" at bounding box center [590, 200] width 29 height 29
click at [522, 400] on img at bounding box center [521, 407] width 25 height 32
click at [565, 332] on button "Close" at bounding box center [559, 339] width 29 height 29
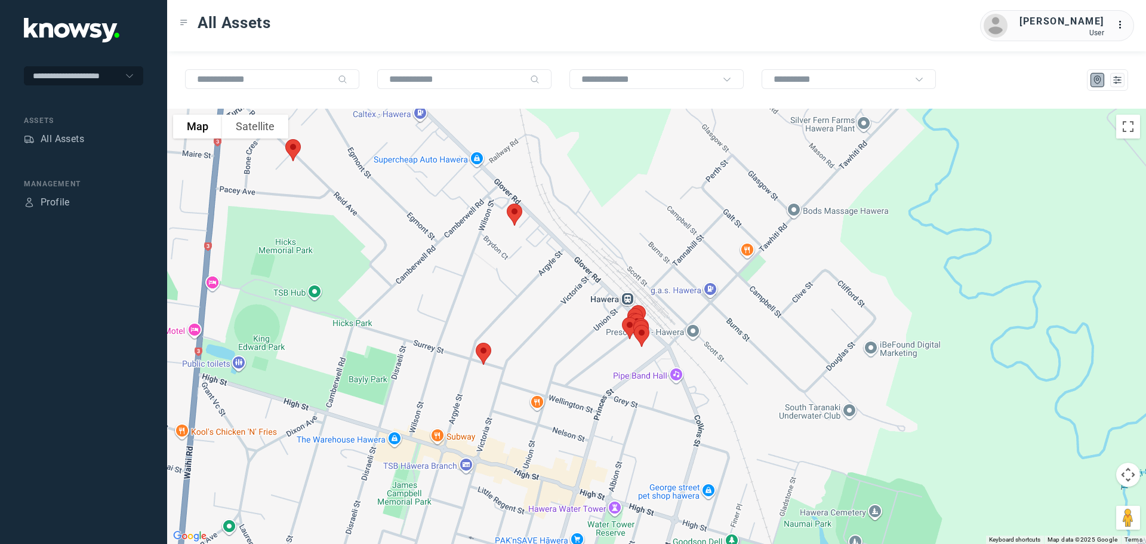
drag, startPoint x: 605, startPoint y: 393, endPoint x: 566, endPoint y: 338, distance: 66.7
click at [566, 338] on div at bounding box center [656, 326] width 979 height 435
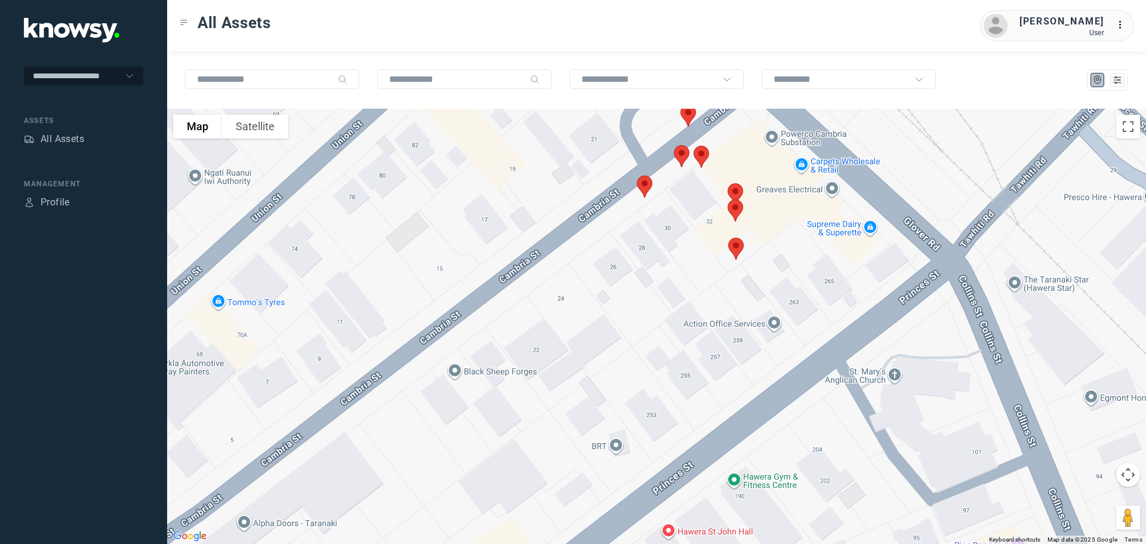
drag, startPoint x: 666, startPoint y: 279, endPoint x: 590, endPoint y: 374, distance: 122.3
click at [590, 374] on div at bounding box center [656, 326] width 979 height 435
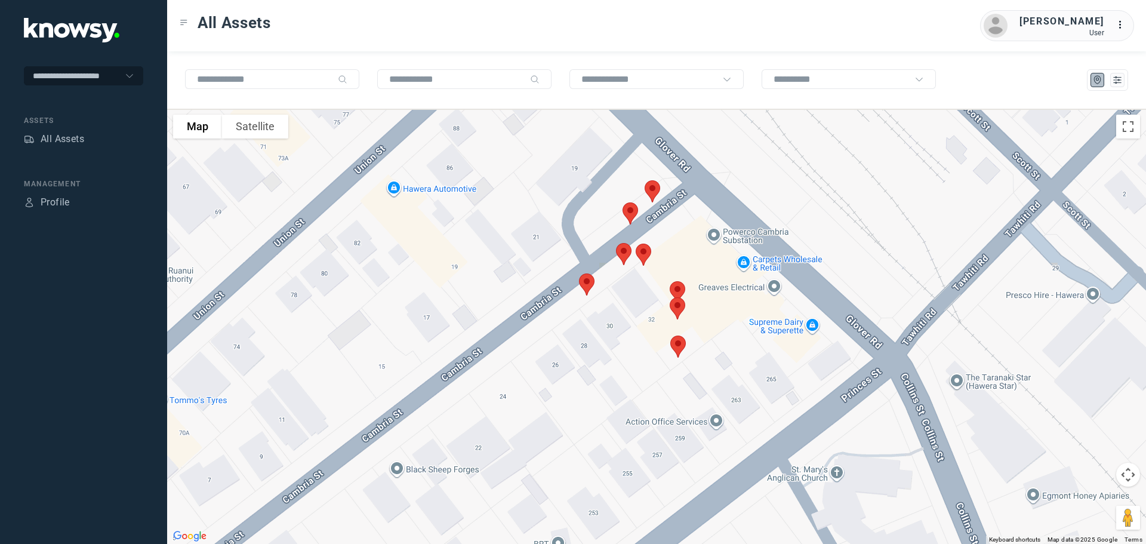
drag, startPoint x: 601, startPoint y: 334, endPoint x: 594, endPoint y: 356, distance: 22.5
click at [594, 356] on div at bounding box center [656, 326] width 979 height 435
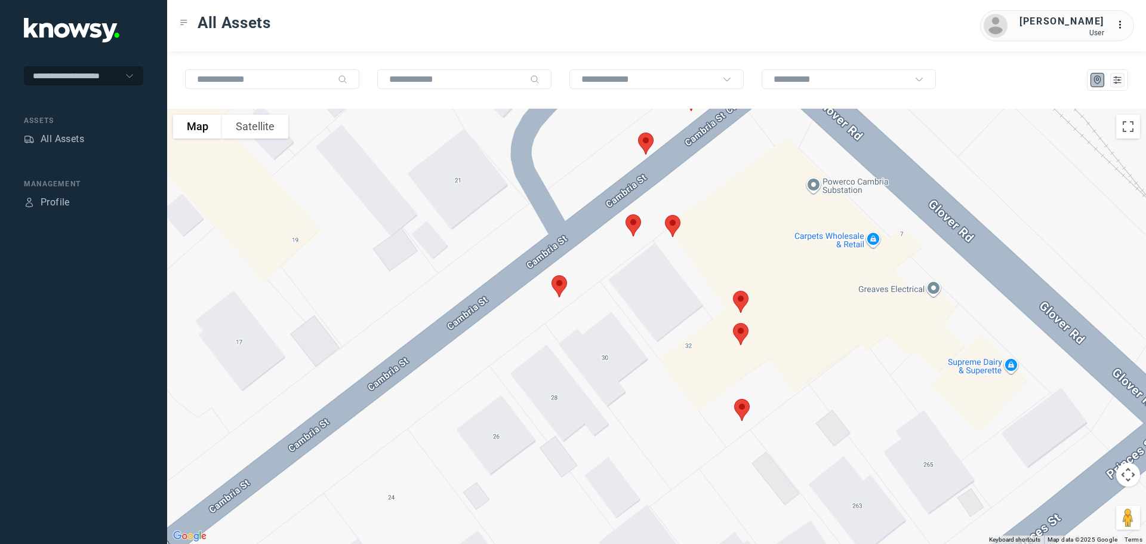
click at [558, 285] on img at bounding box center [559, 286] width 25 height 32
click at [604, 209] on button "Close" at bounding box center [598, 219] width 29 height 29
click at [632, 219] on img at bounding box center [633, 225] width 25 height 32
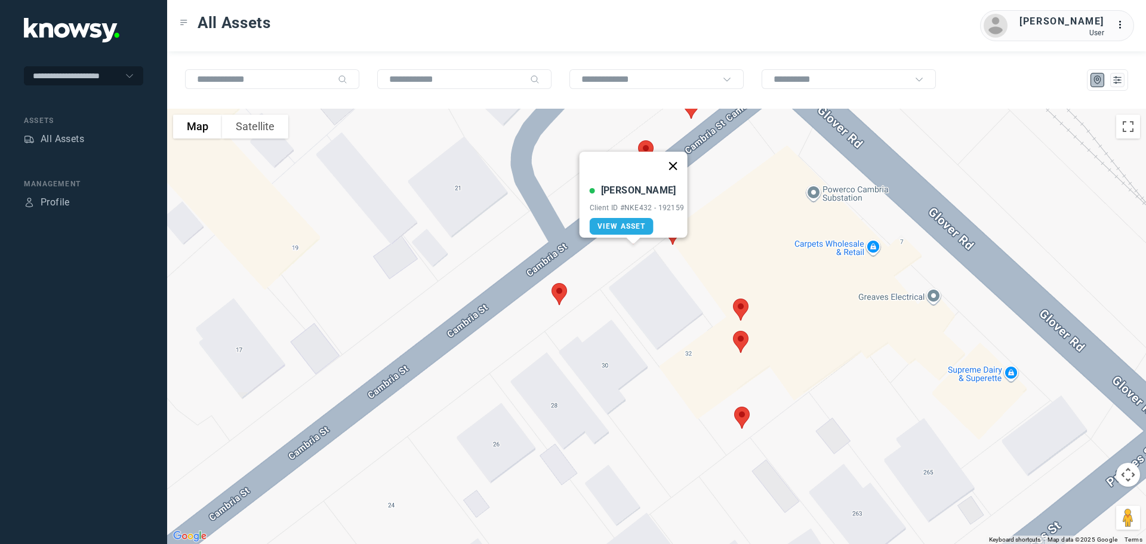
click at [671, 155] on button "Close" at bounding box center [672, 166] width 29 height 29
click at [668, 230] on img at bounding box center [672, 234] width 25 height 32
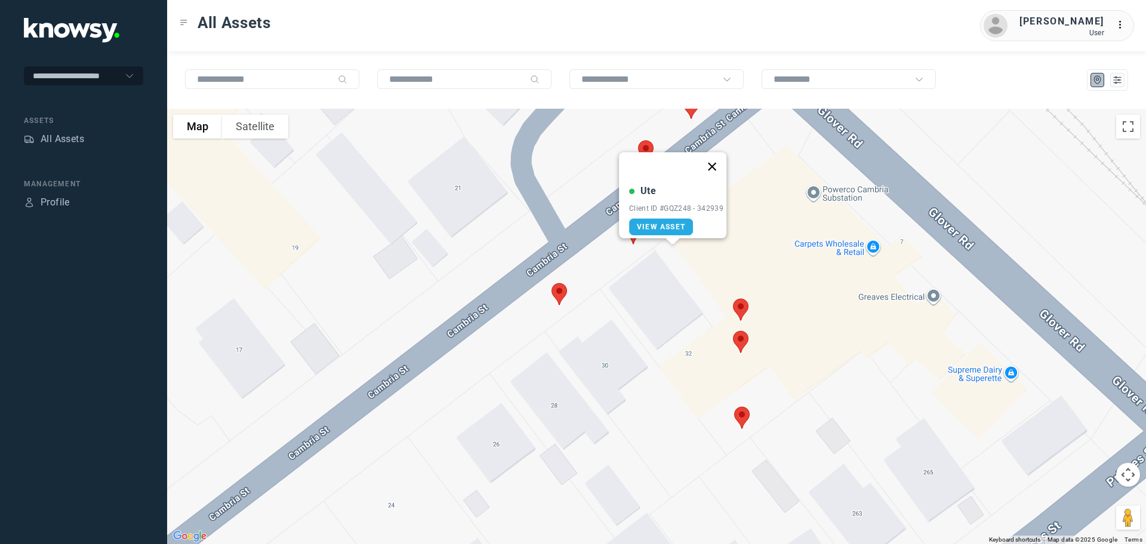
click at [717, 155] on button "Close" at bounding box center [712, 166] width 29 height 29
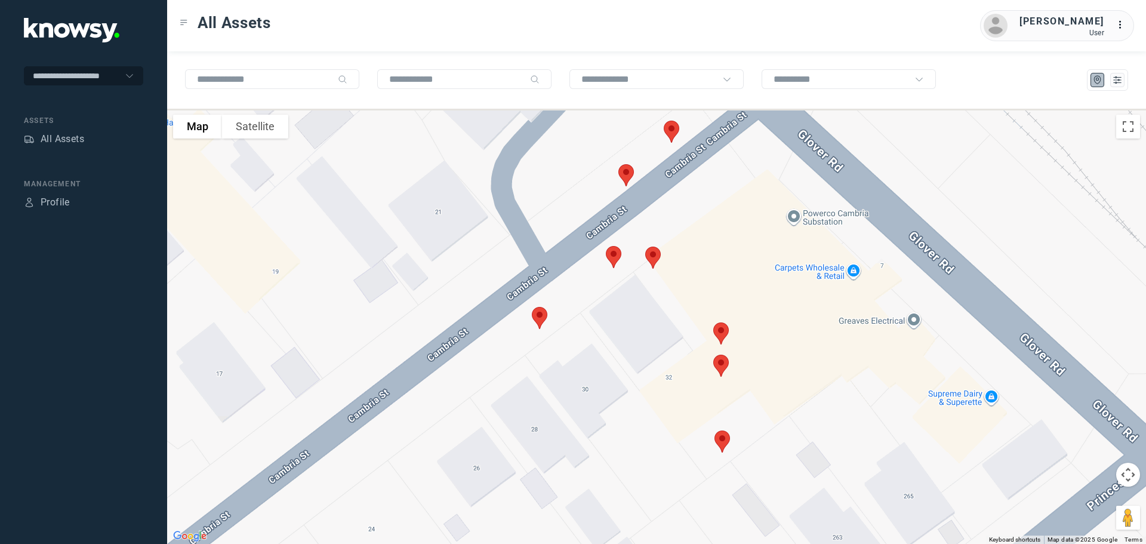
drag, startPoint x: 711, startPoint y: 245, endPoint x: 671, endPoint y: 292, distance: 62.2
click at [671, 292] on div at bounding box center [656, 326] width 979 height 435
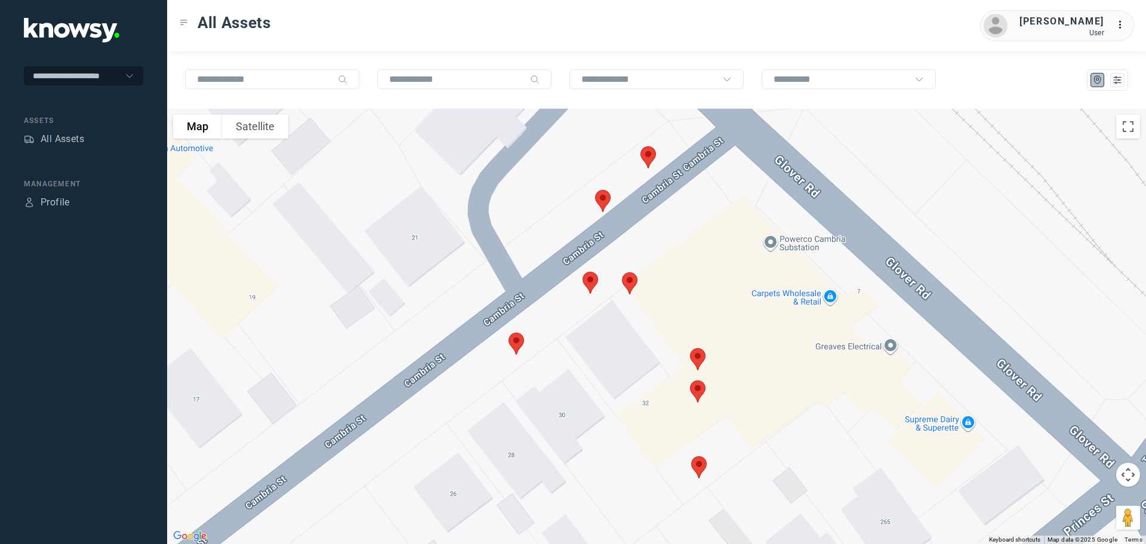
click at [646, 150] on img at bounding box center [648, 157] width 25 height 32
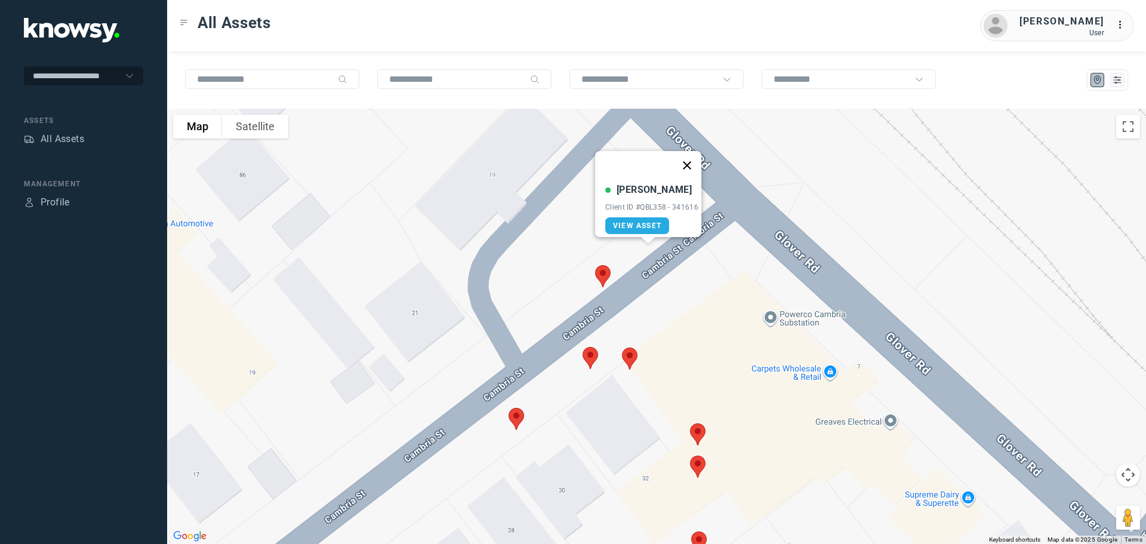
click at [689, 155] on button "Close" at bounding box center [687, 165] width 29 height 29
click at [600, 271] on img at bounding box center [602, 276] width 25 height 32
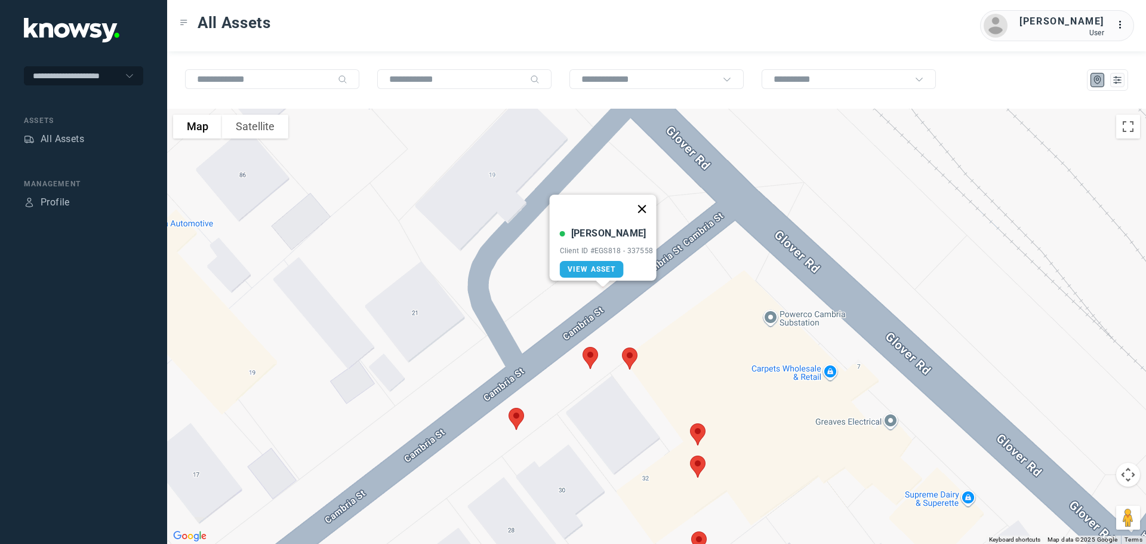
click at [647, 198] on button "Close" at bounding box center [641, 209] width 29 height 29
click at [695, 433] on img at bounding box center [697, 434] width 25 height 32
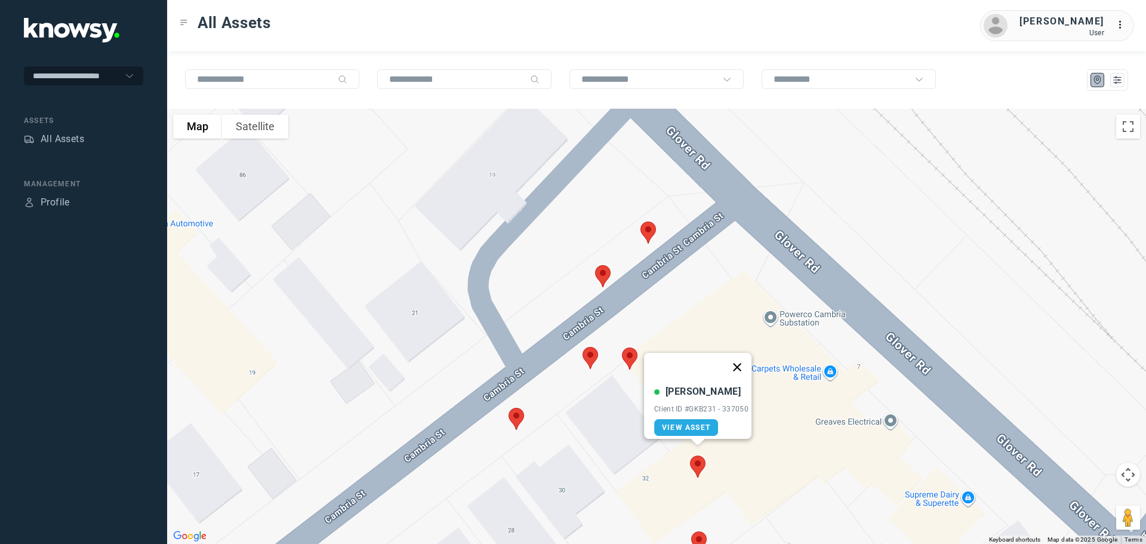
click at [747, 361] on button "Close" at bounding box center [737, 367] width 29 height 29
click at [586, 356] on img at bounding box center [590, 358] width 25 height 32
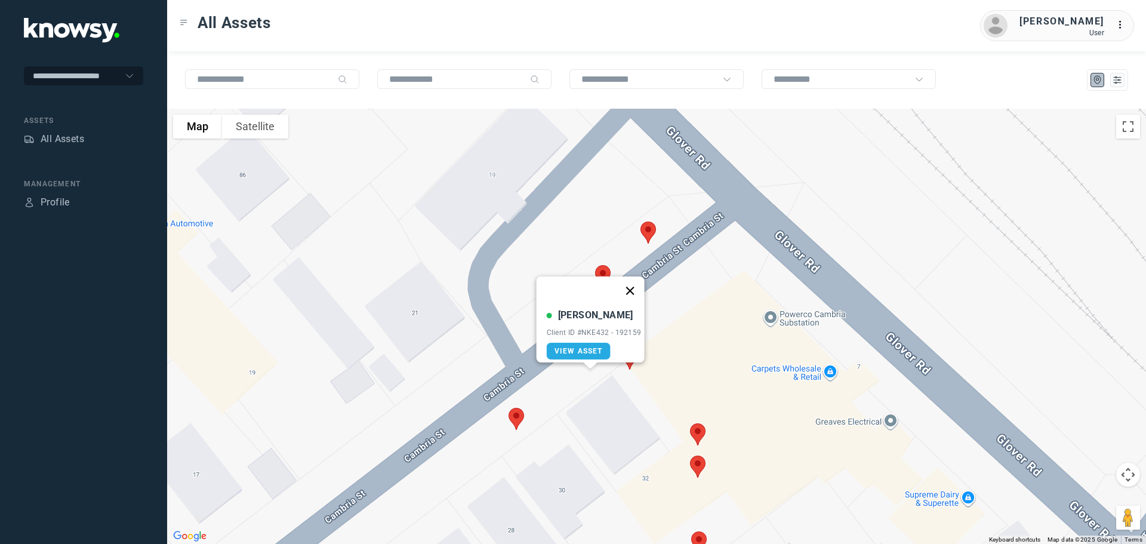
click at [634, 276] on button "Close" at bounding box center [629, 290] width 29 height 29
click at [629, 355] on img at bounding box center [629, 359] width 25 height 32
click at [671, 283] on button "Close" at bounding box center [669, 291] width 29 height 29
click at [697, 458] on img at bounding box center [697, 467] width 25 height 32
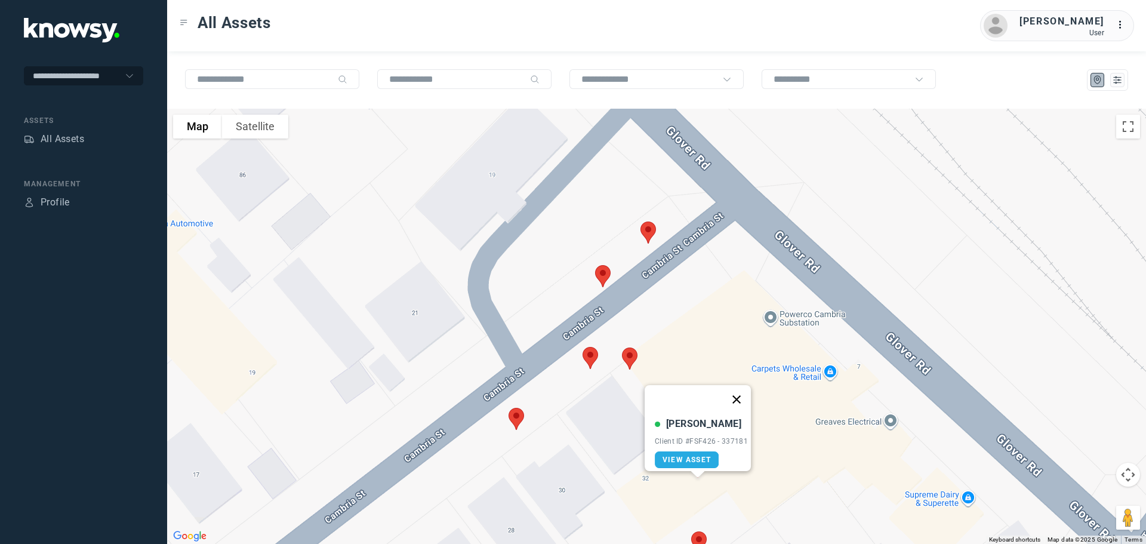
click at [737, 391] on button "Close" at bounding box center [736, 399] width 29 height 29
click at [703, 427] on img at bounding box center [697, 434] width 25 height 32
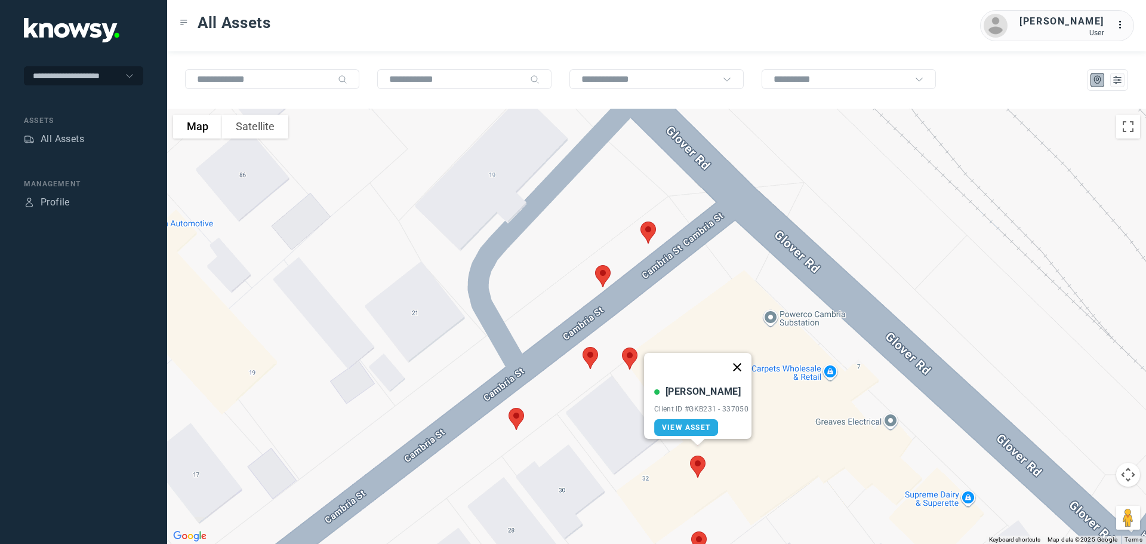
click at [738, 360] on button "Close" at bounding box center [737, 367] width 29 height 29
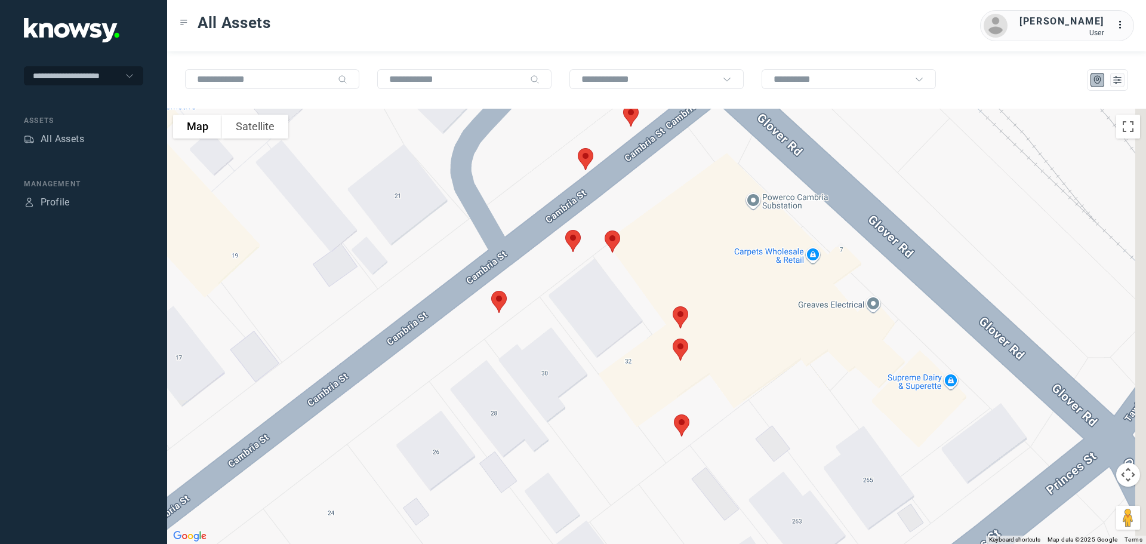
drag, startPoint x: 729, startPoint y: 447, endPoint x: 714, endPoint y: 279, distance: 168.4
click at [714, 279] on div at bounding box center [656, 326] width 979 height 435
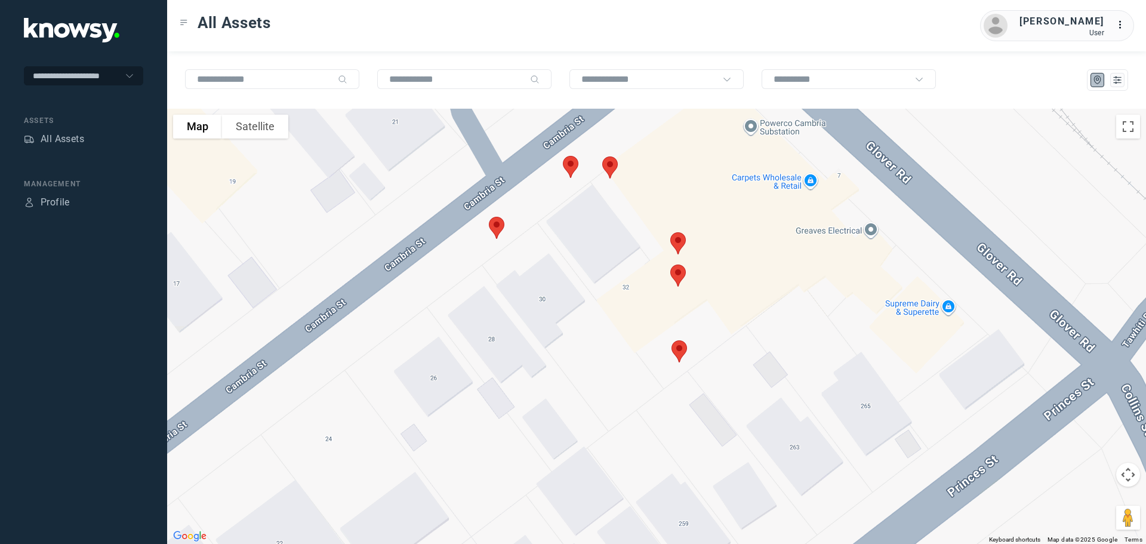
click at [680, 351] on img at bounding box center [679, 351] width 25 height 32
click at [719, 272] on button "Close" at bounding box center [718, 284] width 29 height 29
